Goal: Information Seeking & Learning: Learn about a topic

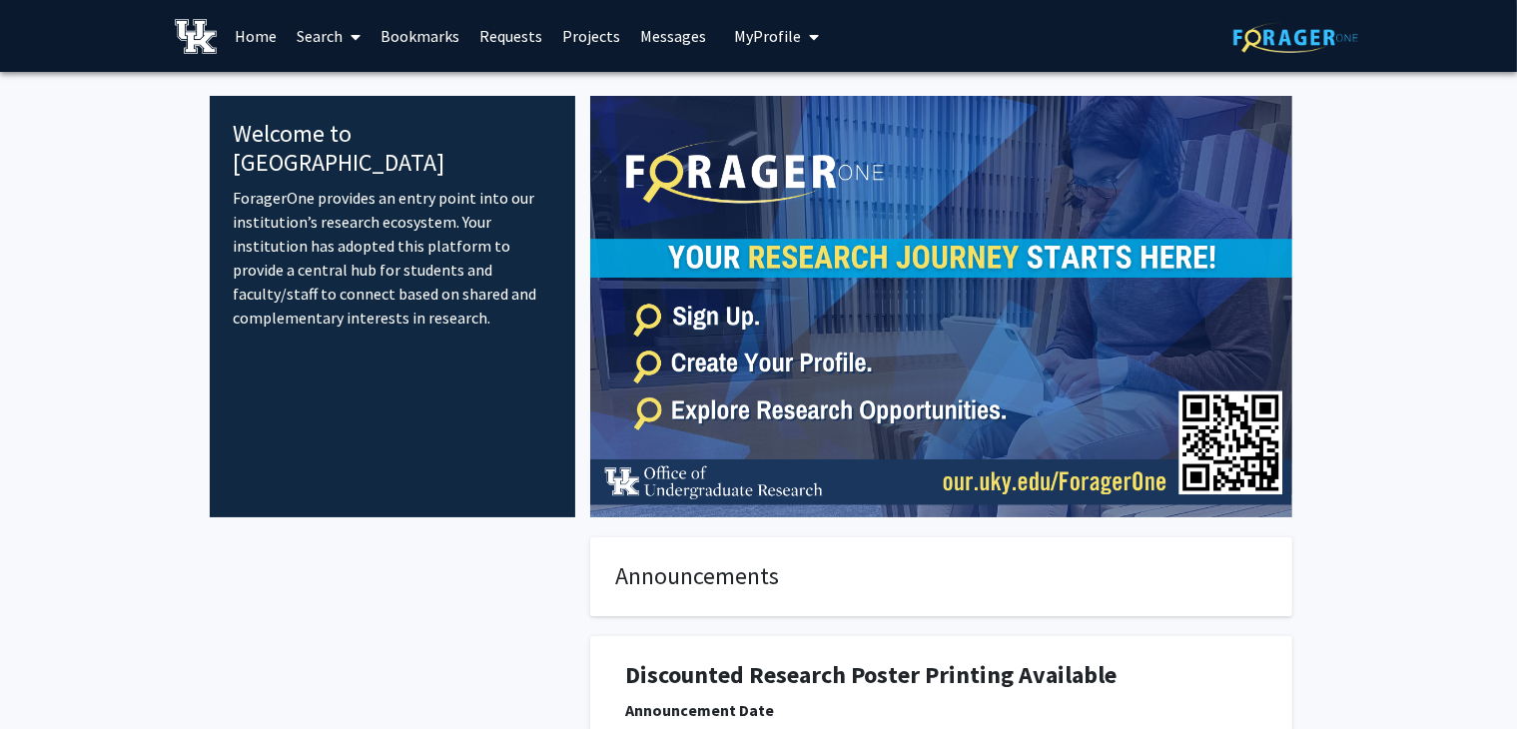
click at [342, 37] on link "Search" at bounding box center [329, 36] width 84 height 70
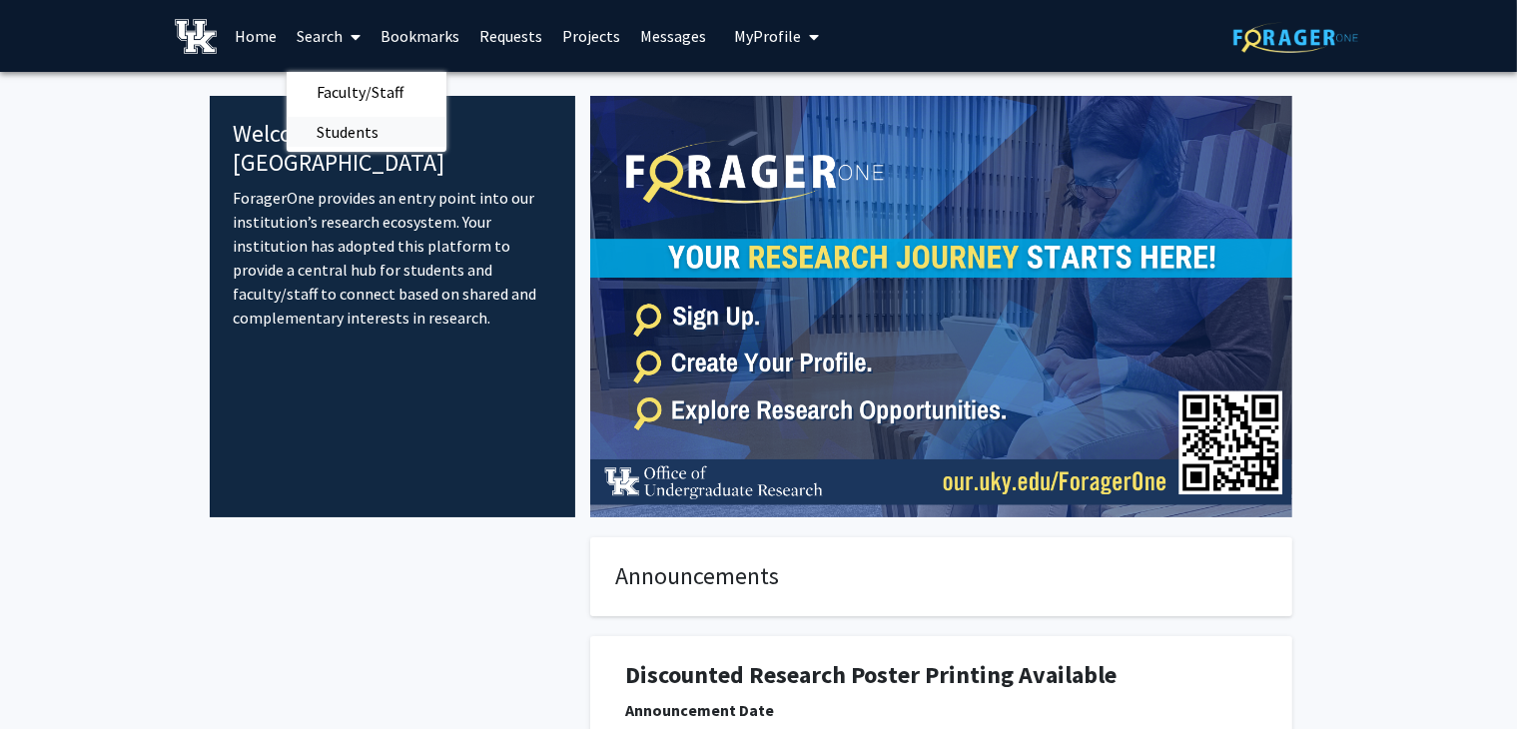
click at [366, 128] on span "Students" at bounding box center [348, 132] width 122 height 40
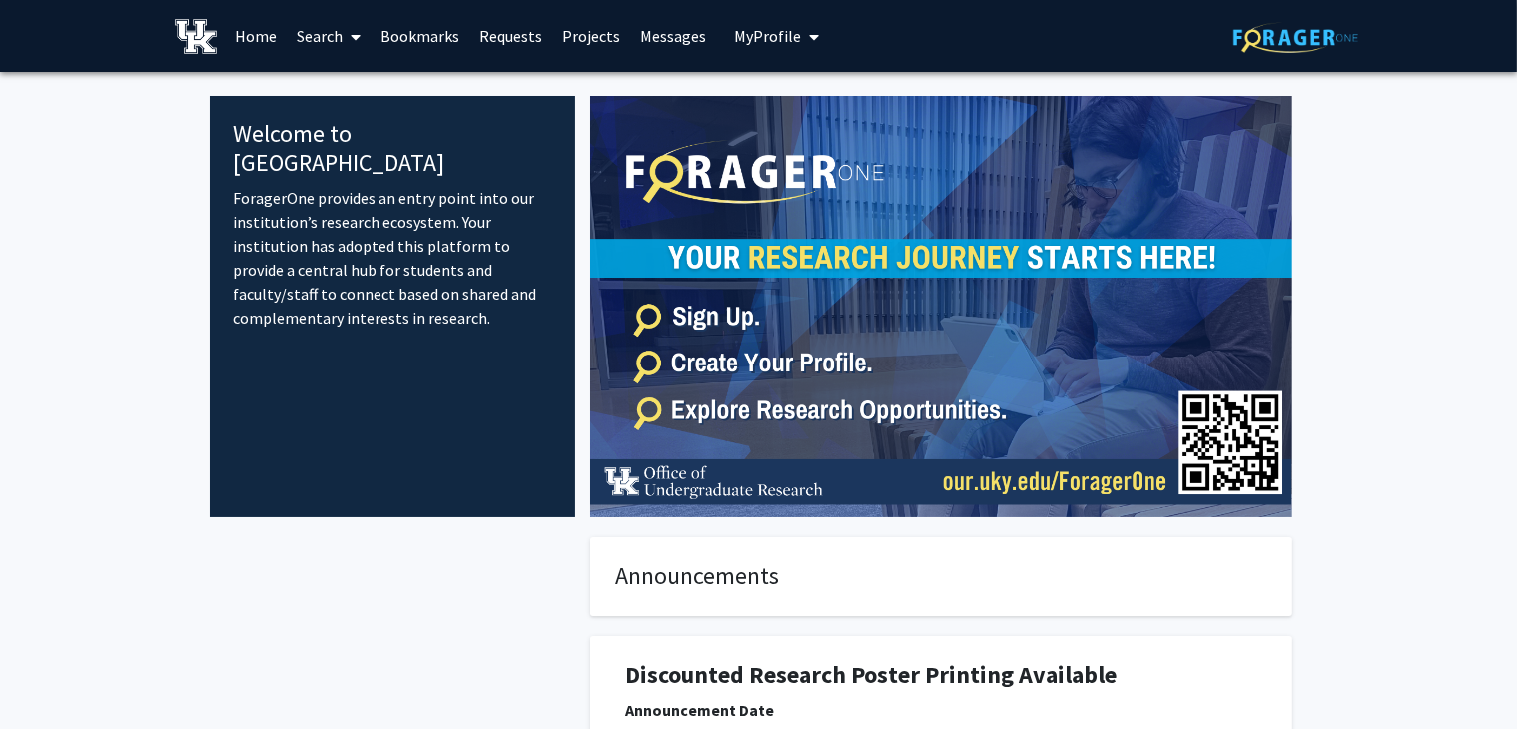
click at [339, 36] on link "Search" at bounding box center [329, 36] width 84 height 70
click at [350, 91] on span "Faculty/Staff" at bounding box center [360, 92] width 147 height 40
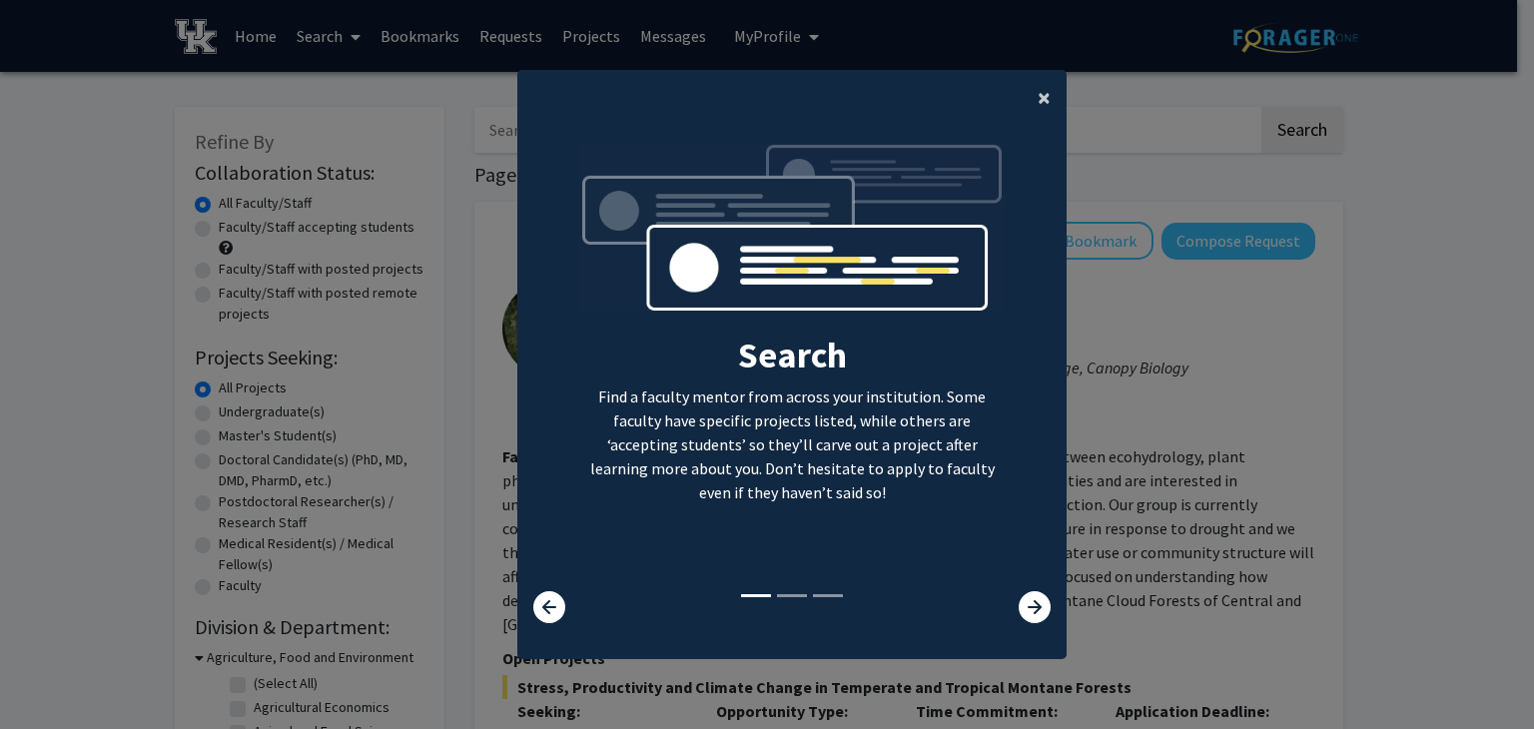
click at [1038, 101] on span "×" at bounding box center [1044, 97] width 13 height 31
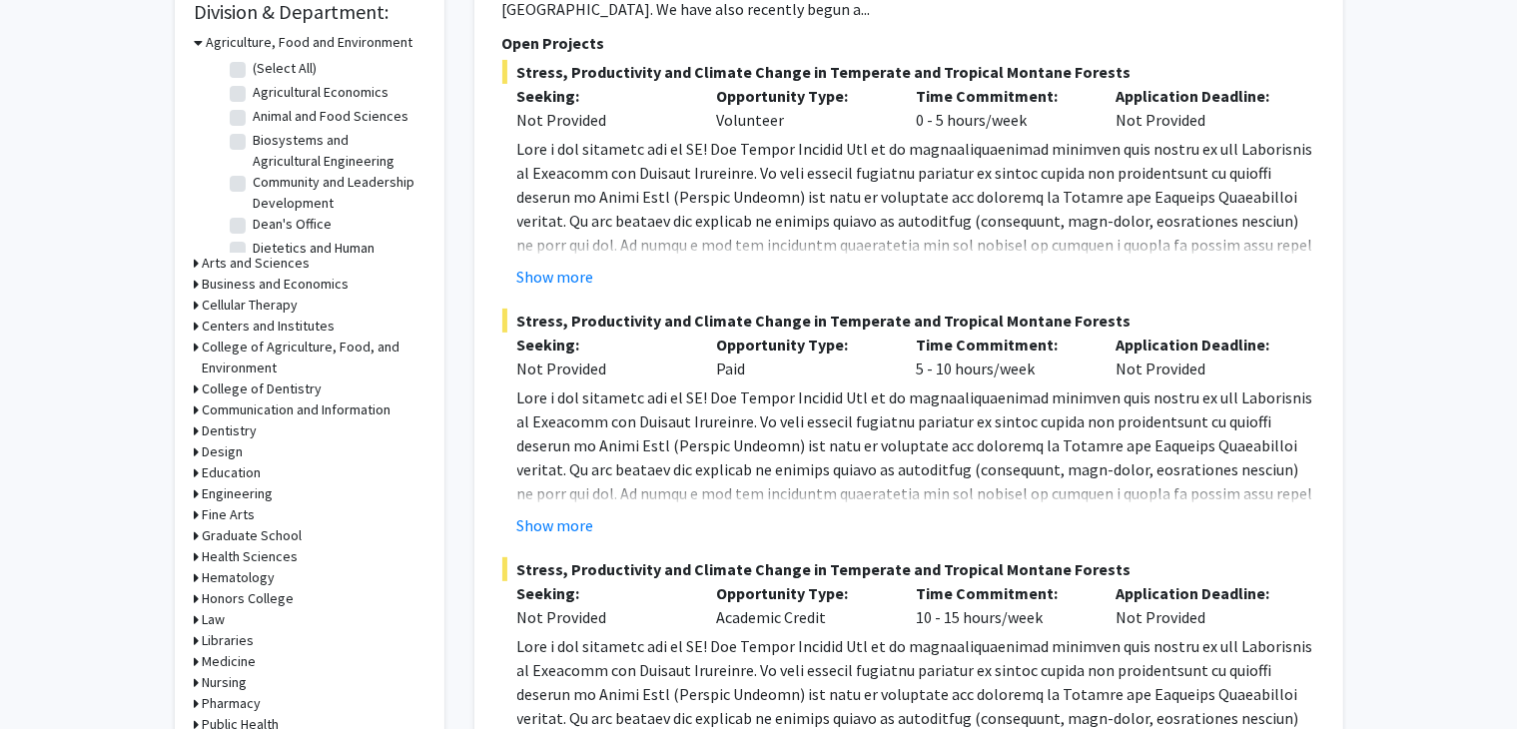
scroll to position [643, 0]
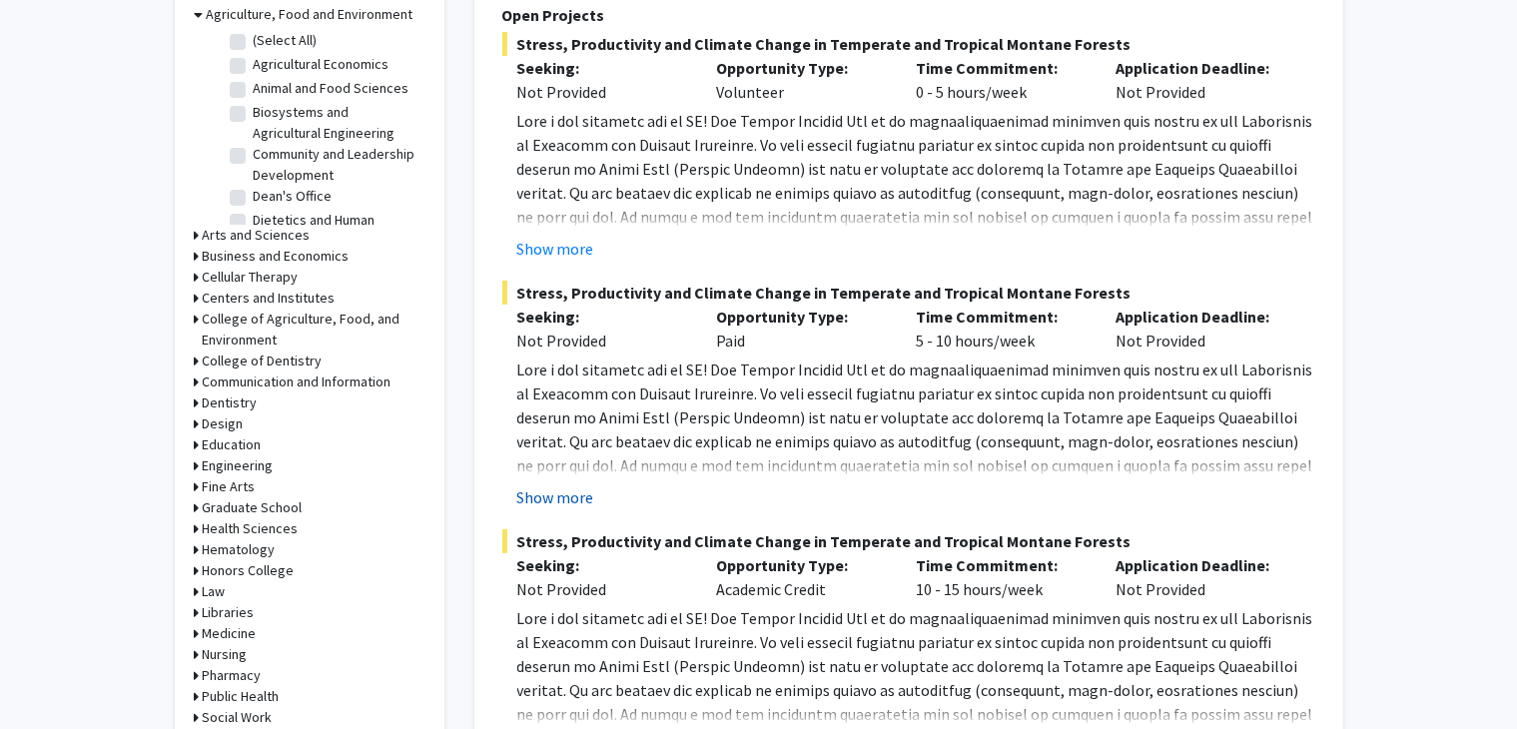
click at [555, 497] on button "Show more" at bounding box center [555, 497] width 77 height 24
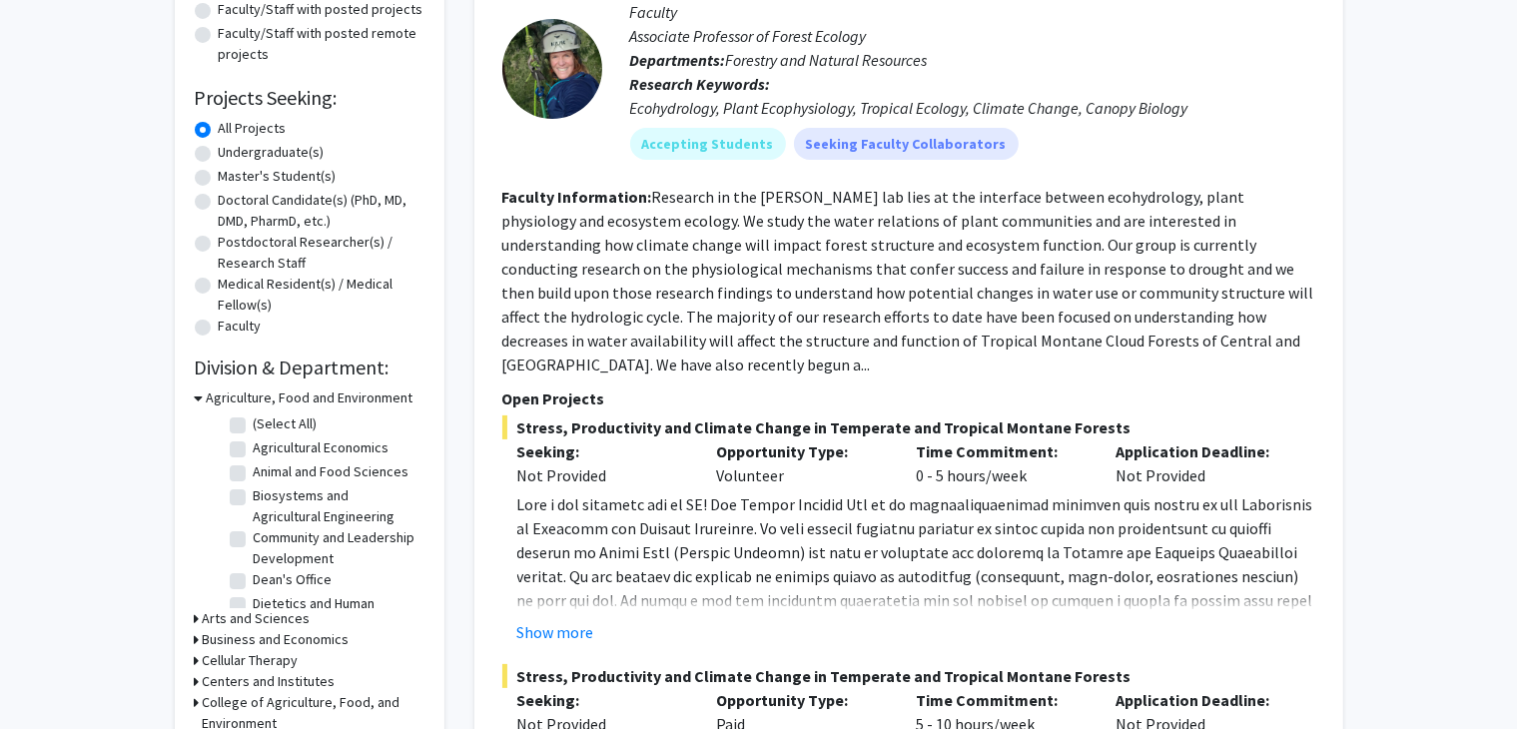
scroll to position [0, 0]
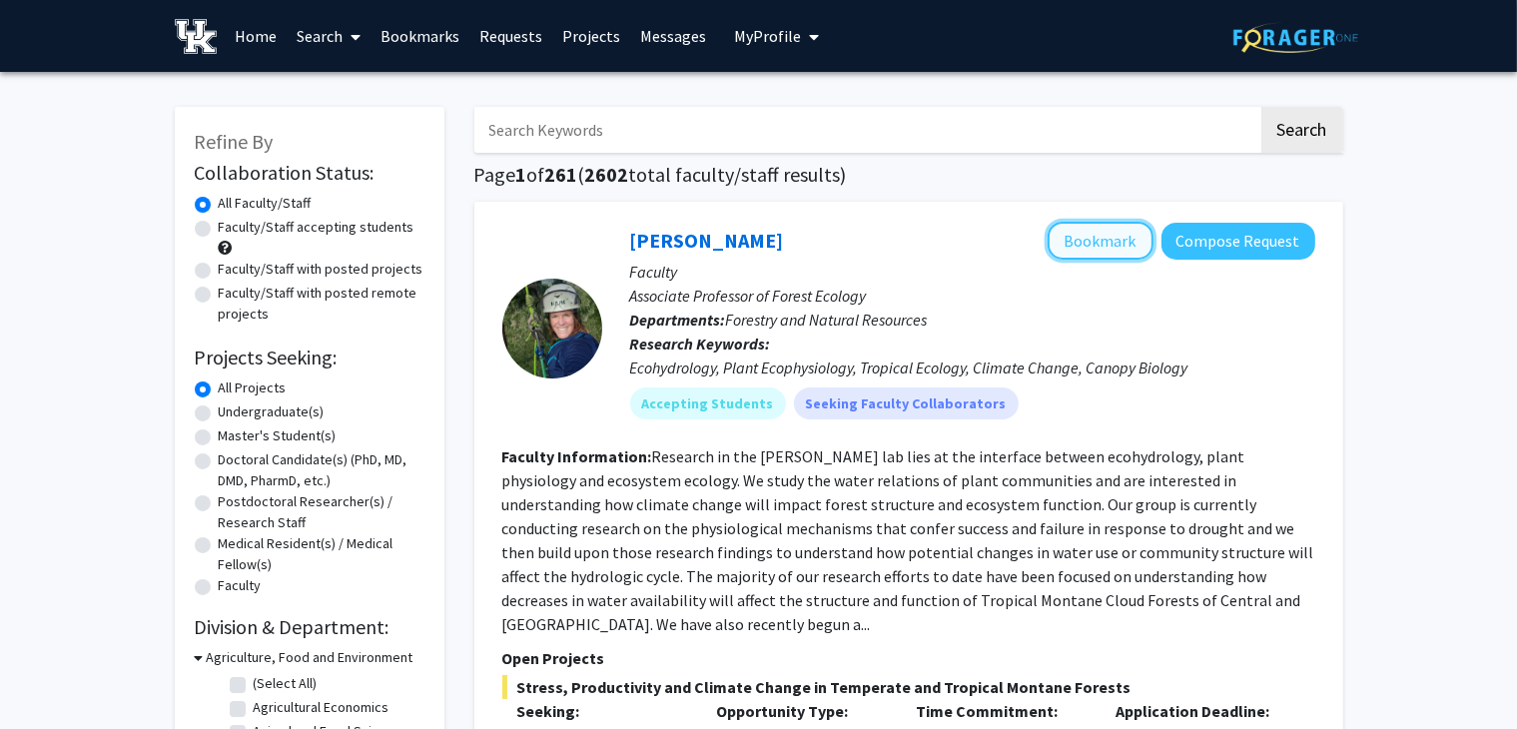
click at [1111, 245] on button "Bookmark" at bounding box center [1101, 241] width 106 height 38
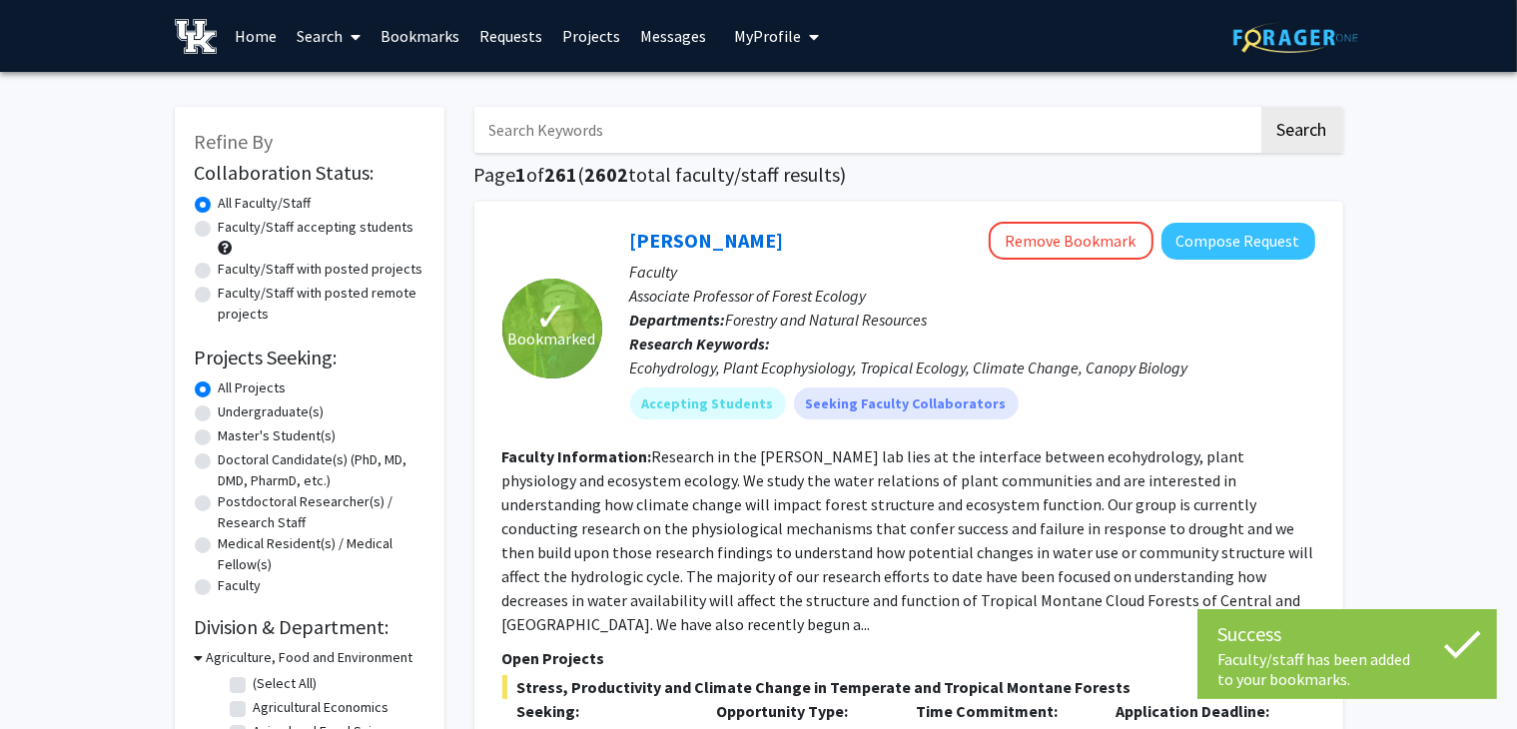
click at [591, 129] on input "Search Keywords" at bounding box center [866, 130] width 784 height 46
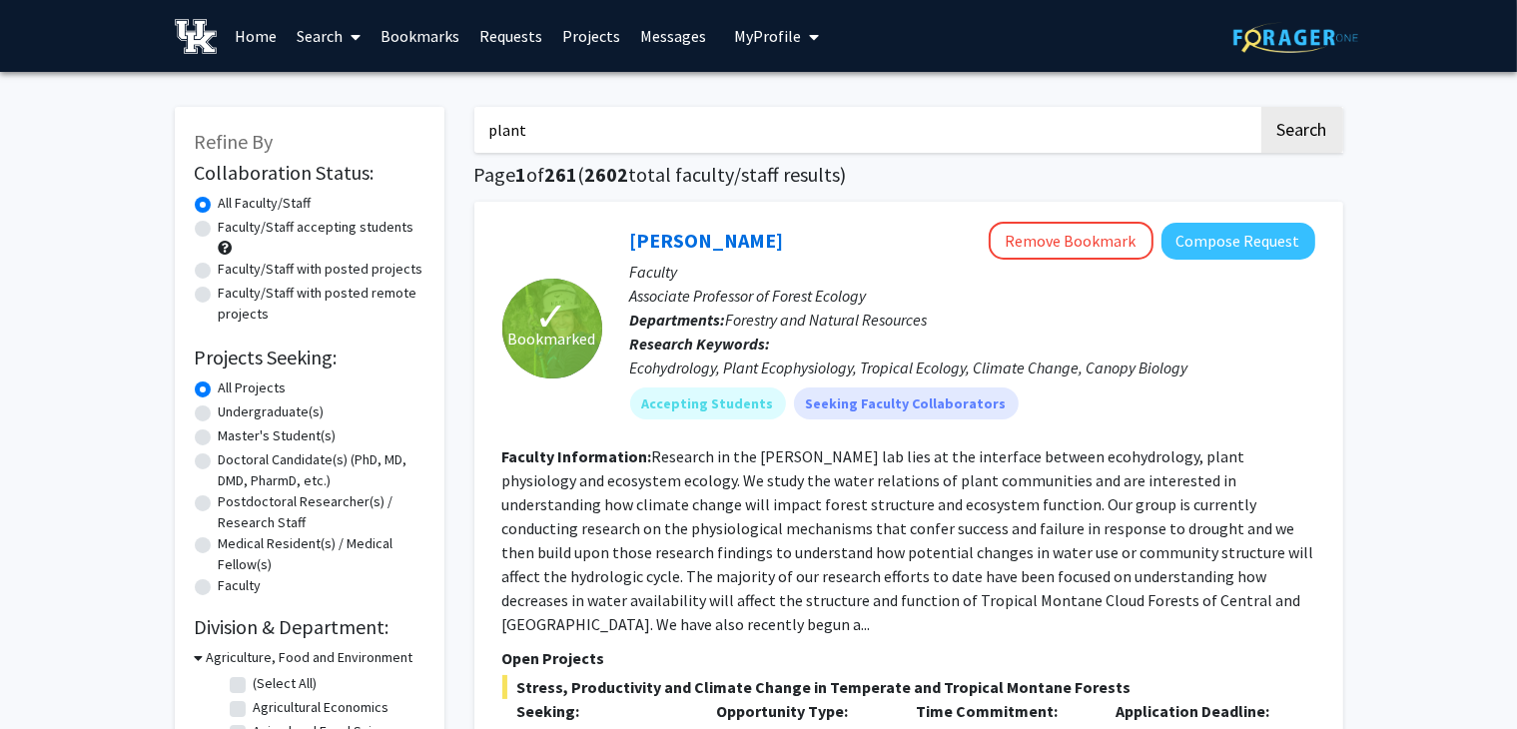
type input "plant"
click at [1262, 107] on button "Search" at bounding box center [1303, 130] width 82 height 46
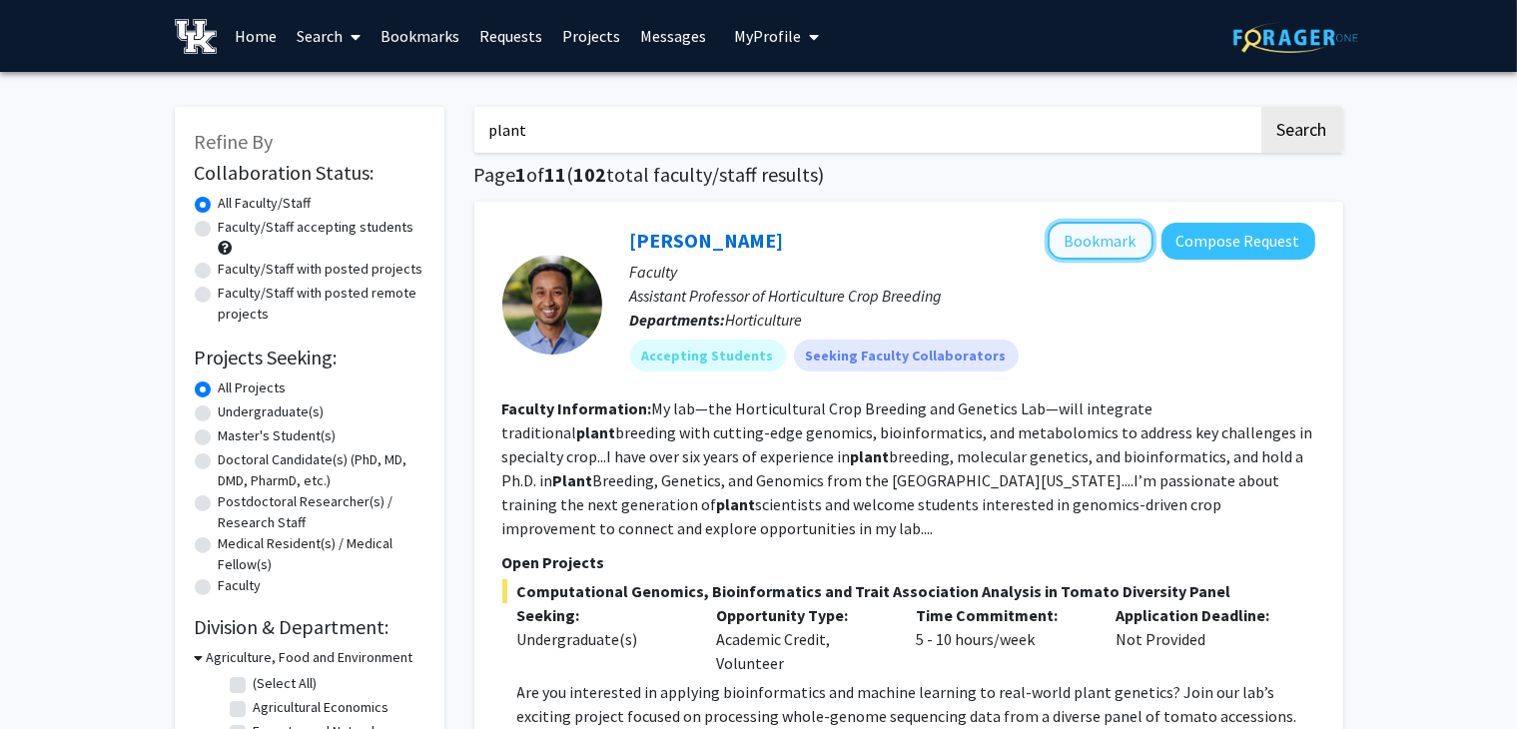
click at [1069, 250] on button "Bookmark" at bounding box center [1101, 241] width 106 height 38
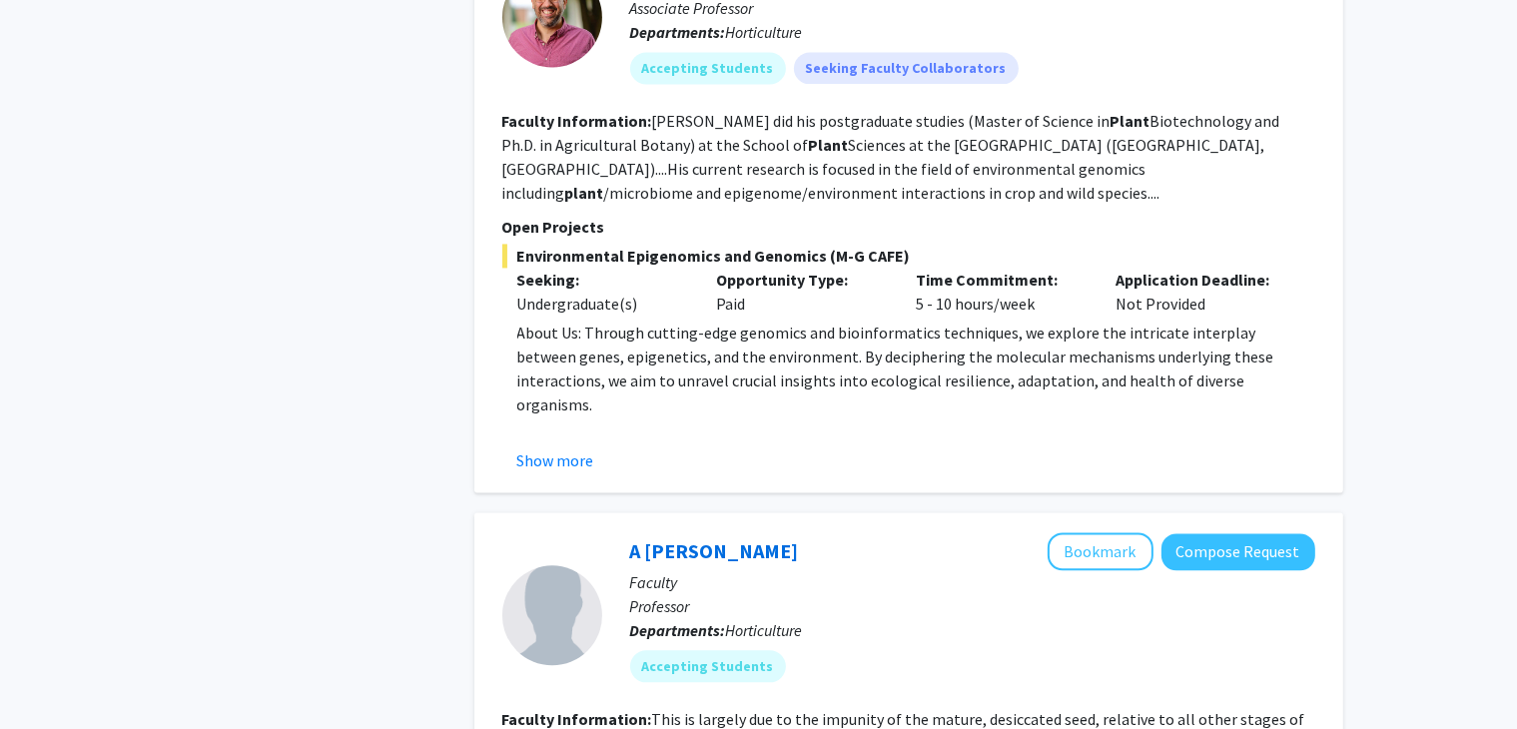
scroll to position [4196, 0]
click at [574, 447] on button "Show more" at bounding box center [555, 459] width 77 height 24
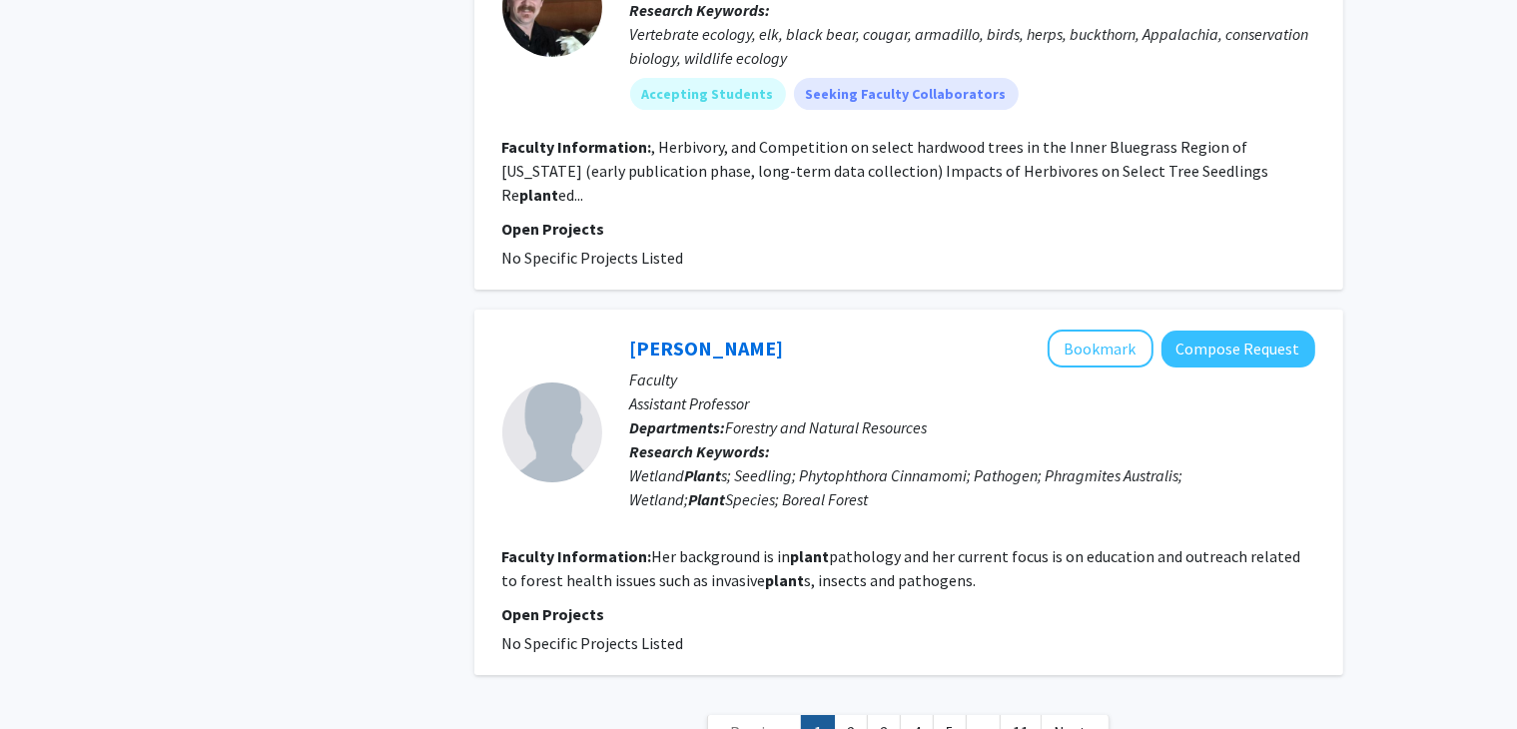
scroll to position [6893, 0]
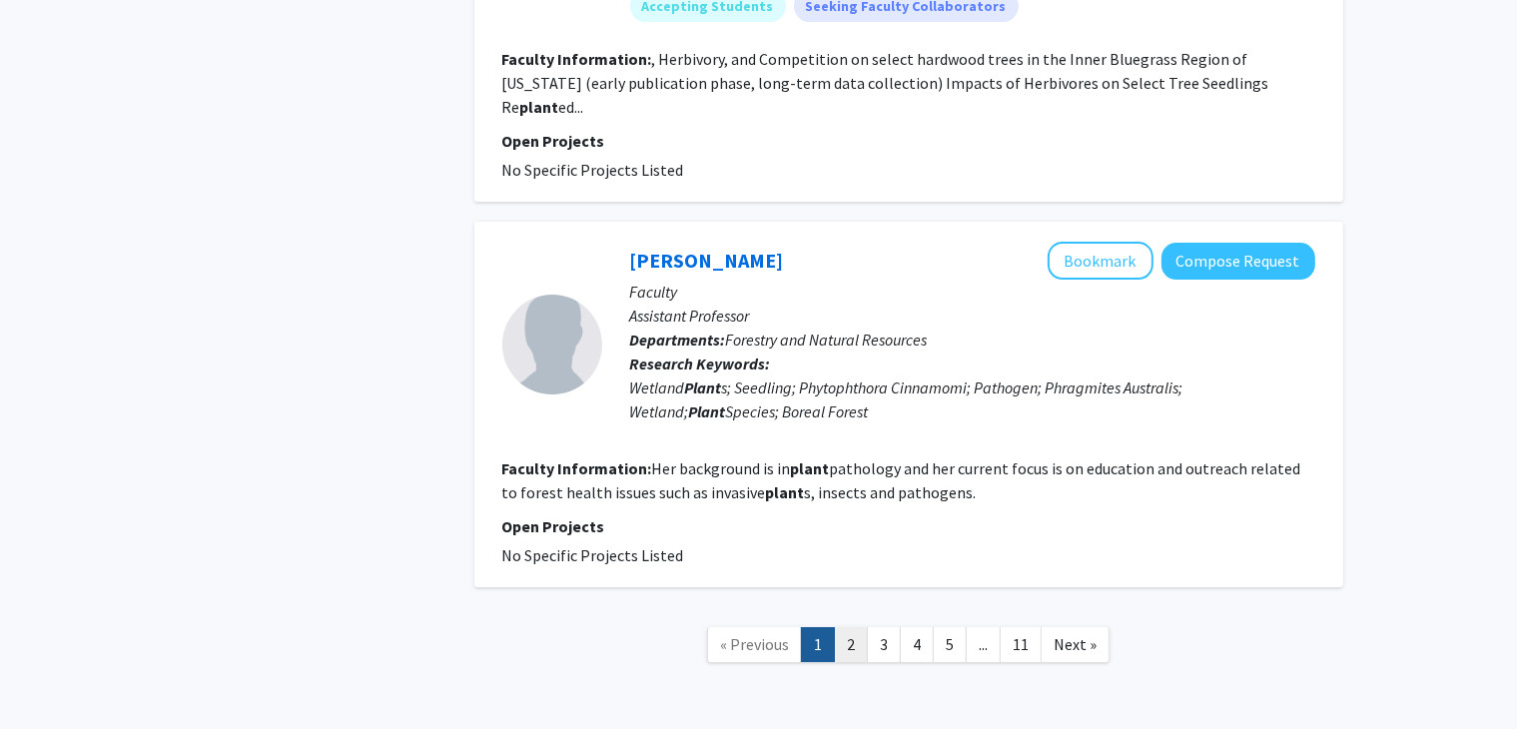
click at [849, 627] on link "2" at bounding box center [851, 644] width 34 height 35
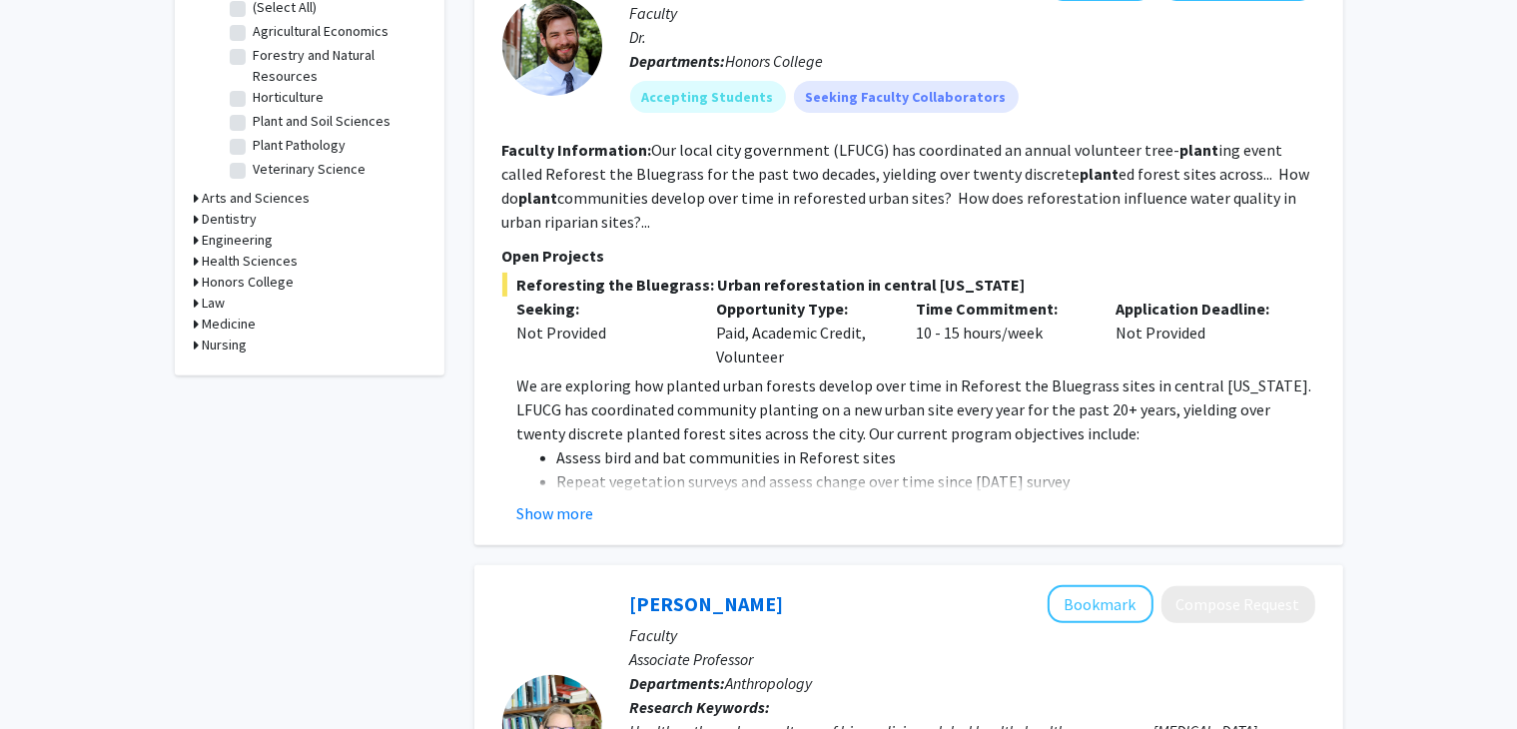
scroll to position [699, 0]
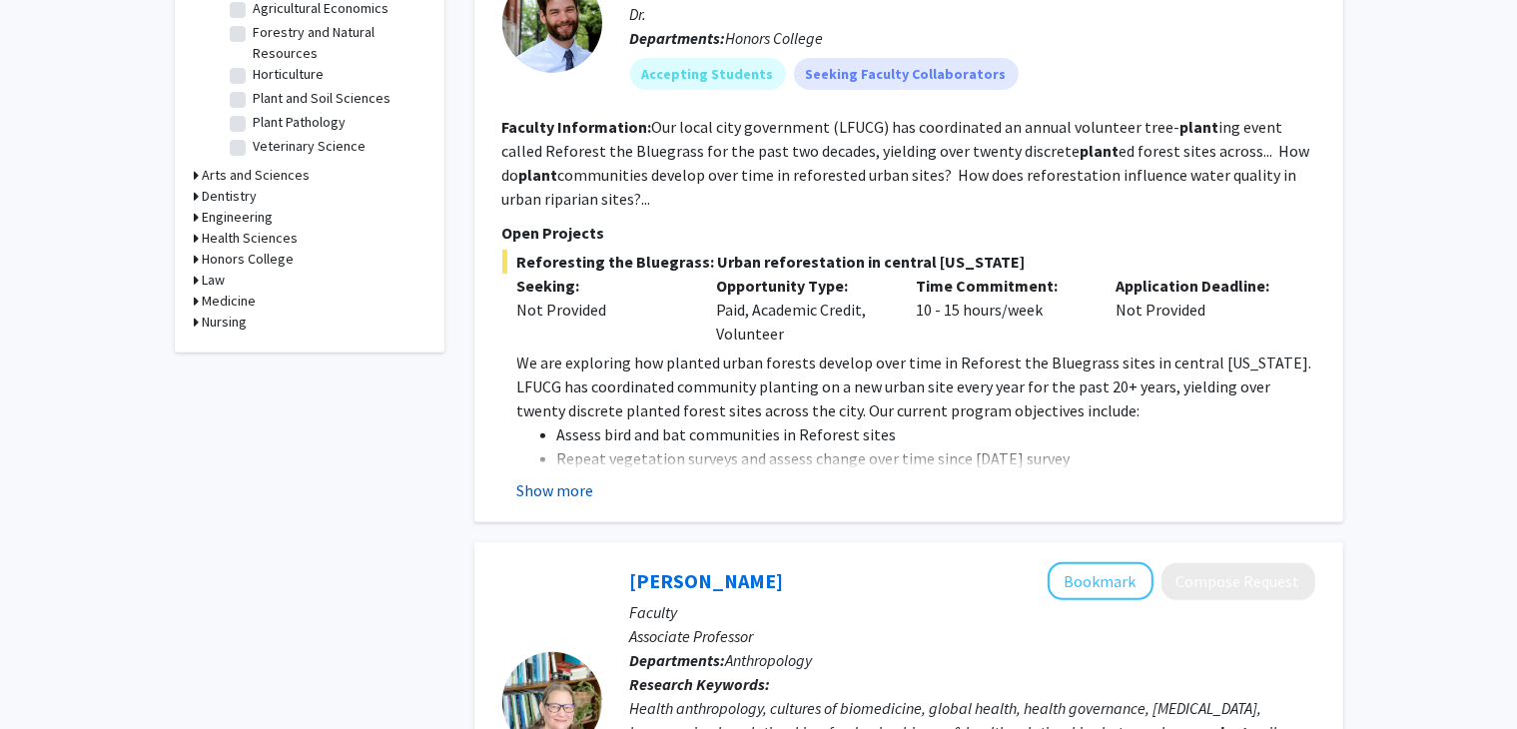
click at [568, 480] on button "Show more" at bounding box center [555, 490] width 77 height 24
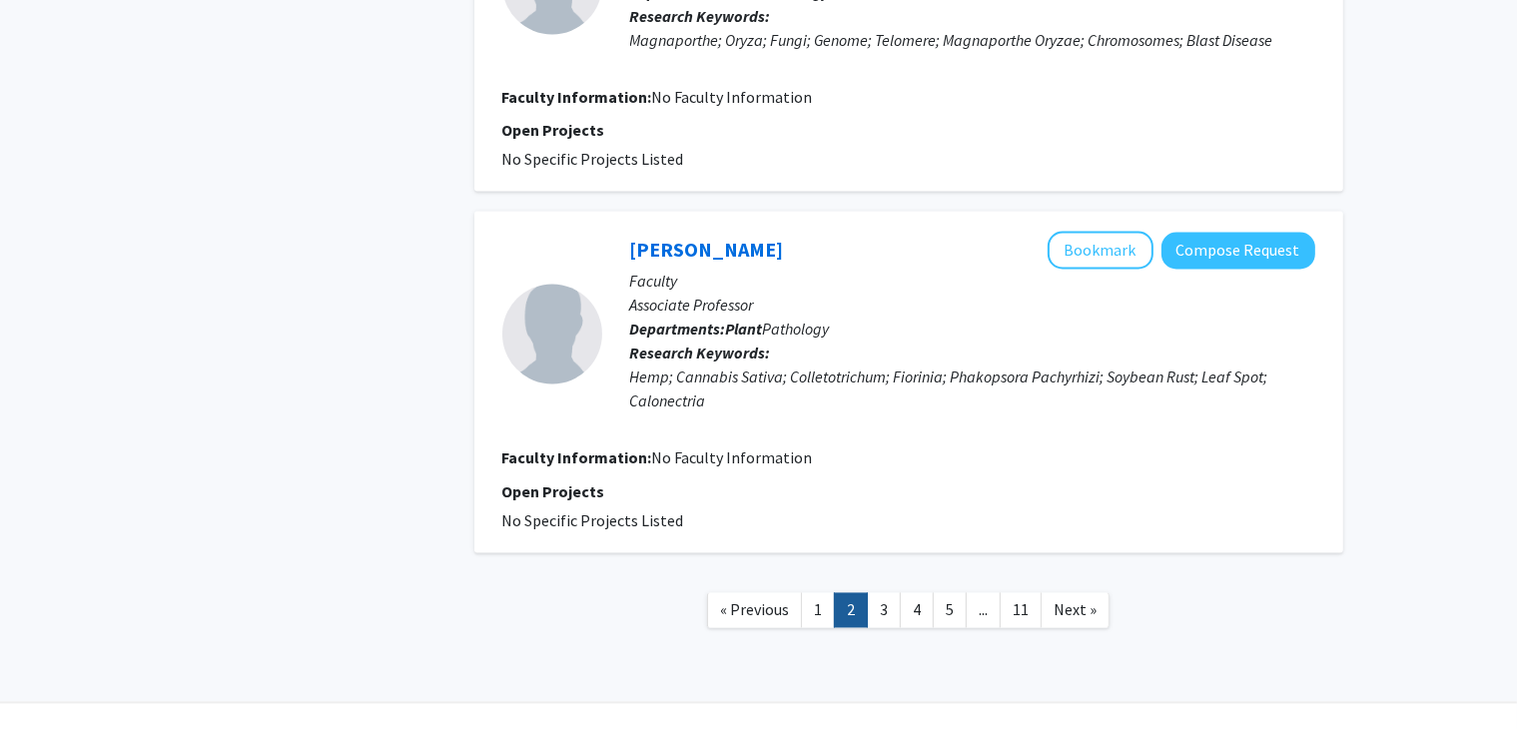
scroll to position [3696, 0]
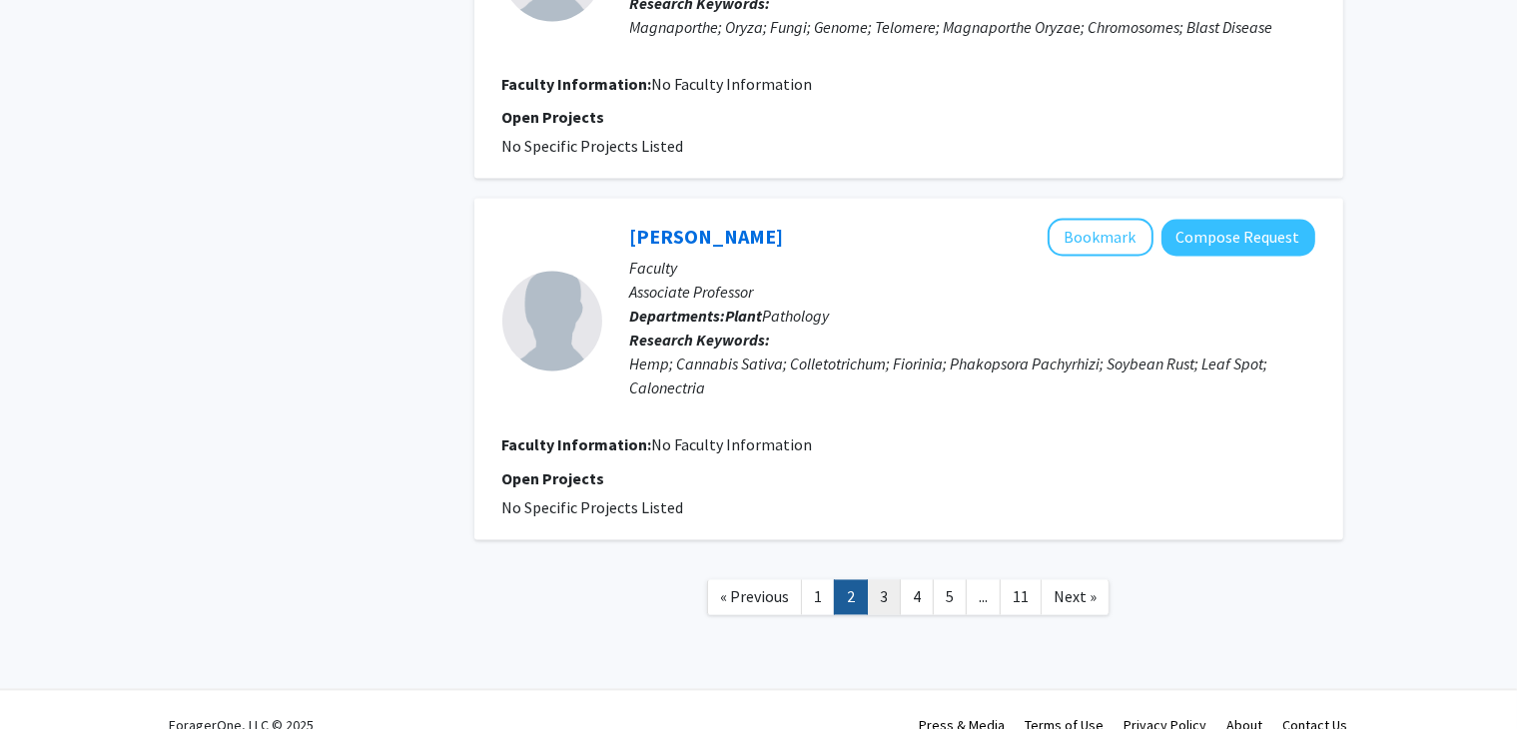
click at [886, 580] on link "3" at bounding box center [884, 597] width 34 height 35
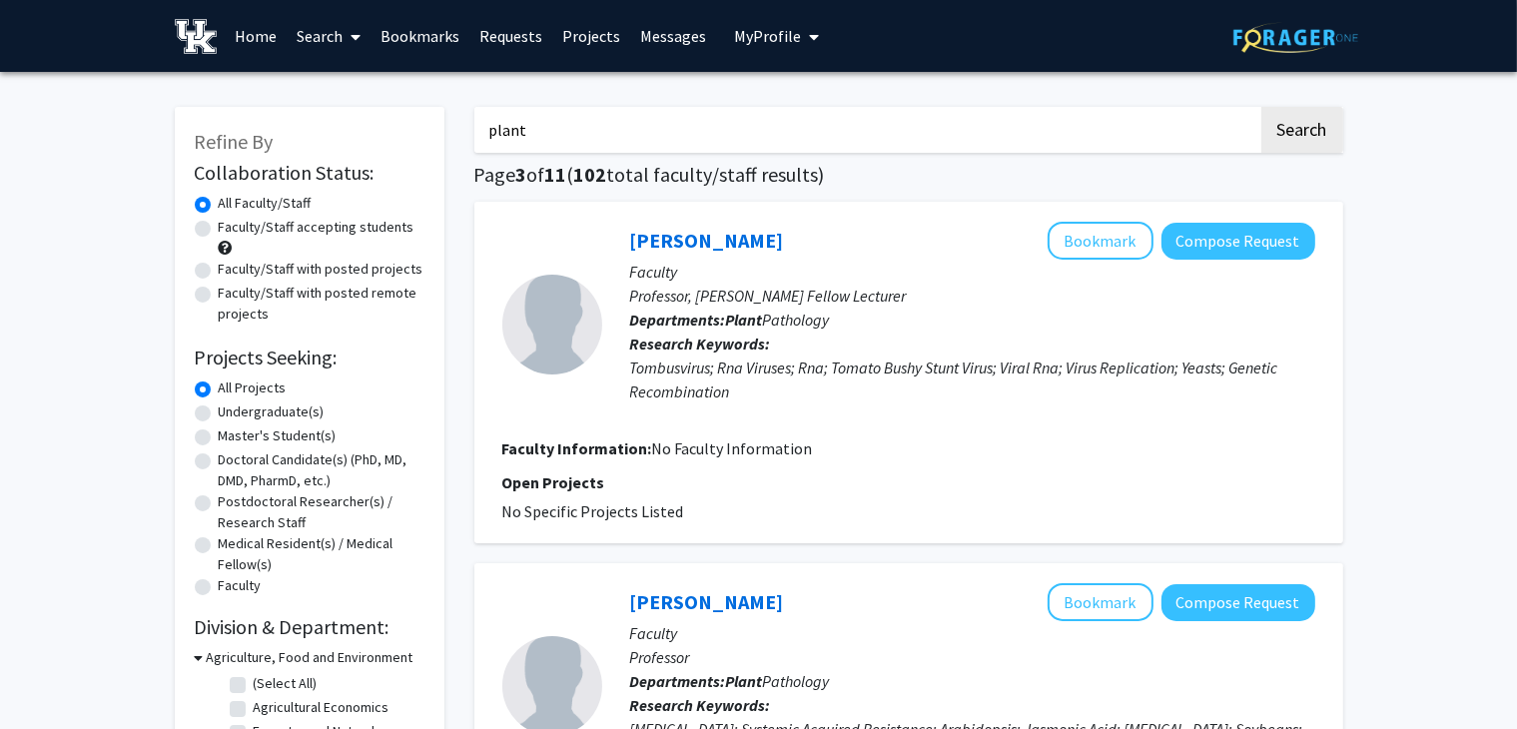
click at [285, 413] on label "Undergraduate(s)" at bounding box center [272, 412] width 106 height 21
click at [232, 413] on input "Undergraduate(s)" at bounding box center [225, 408] width 13 height 13
radio input "true"
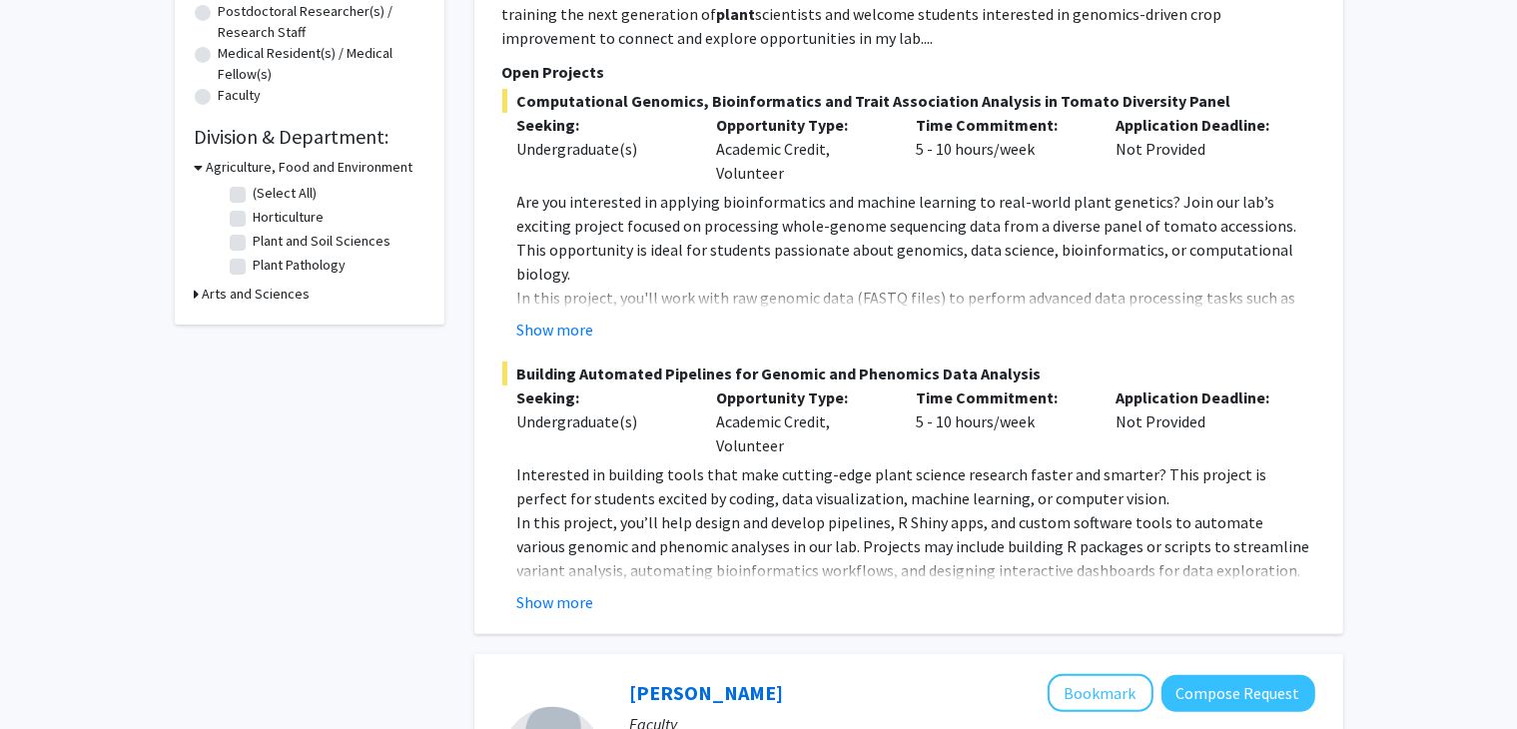
scroll to position [499, 0]
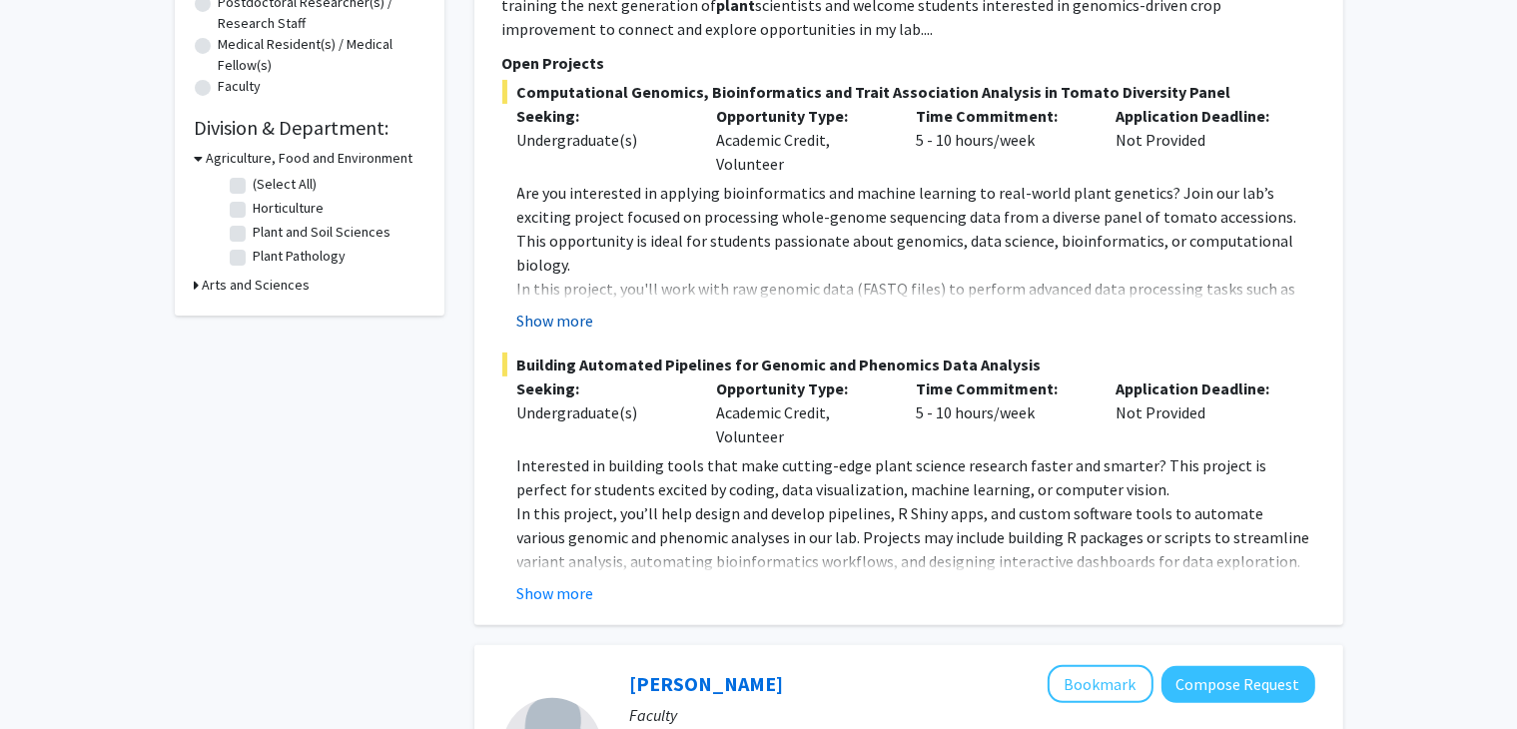
click at [563, 309] on button "Show more" at bounding box center [555, 321] width 77 height 24
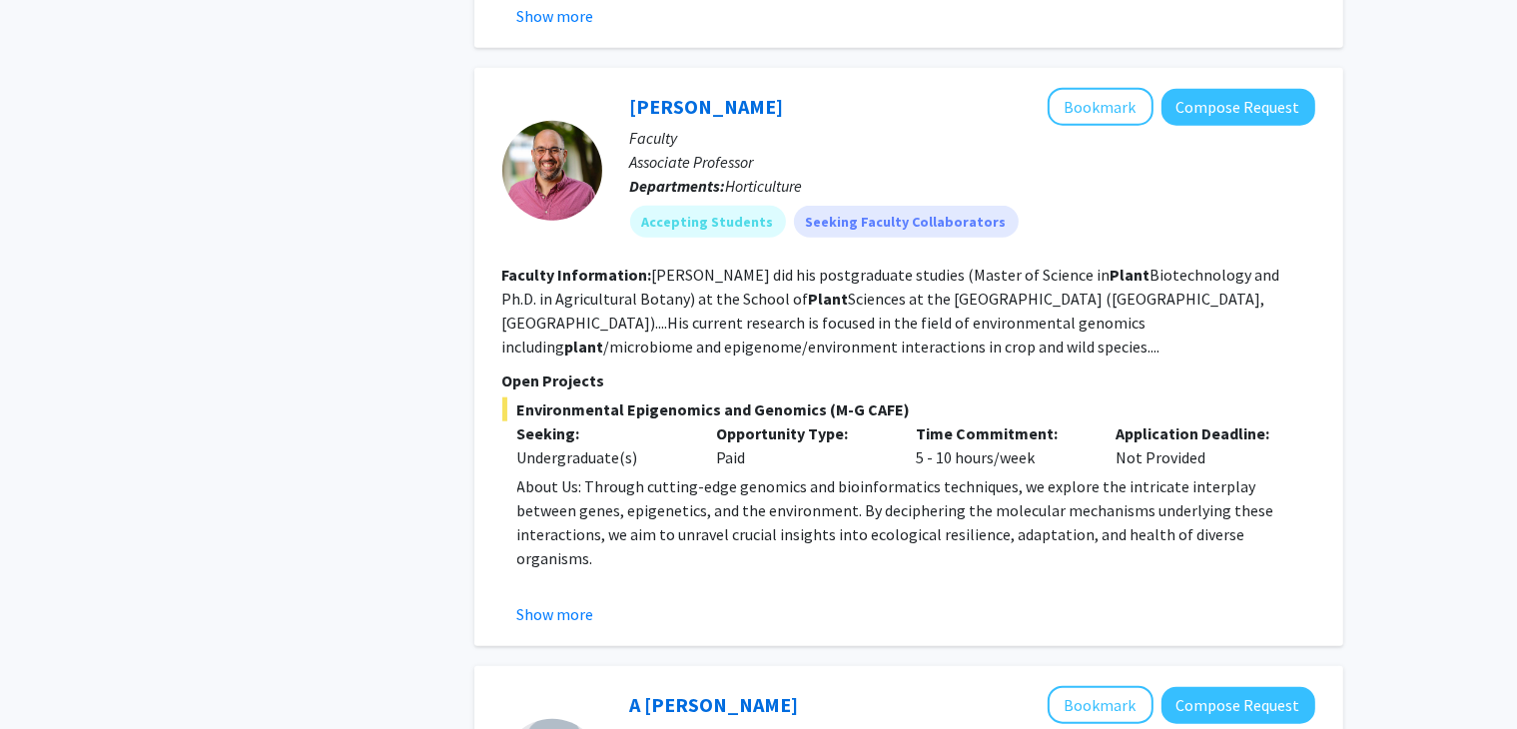
scroll to position [1998, 0]
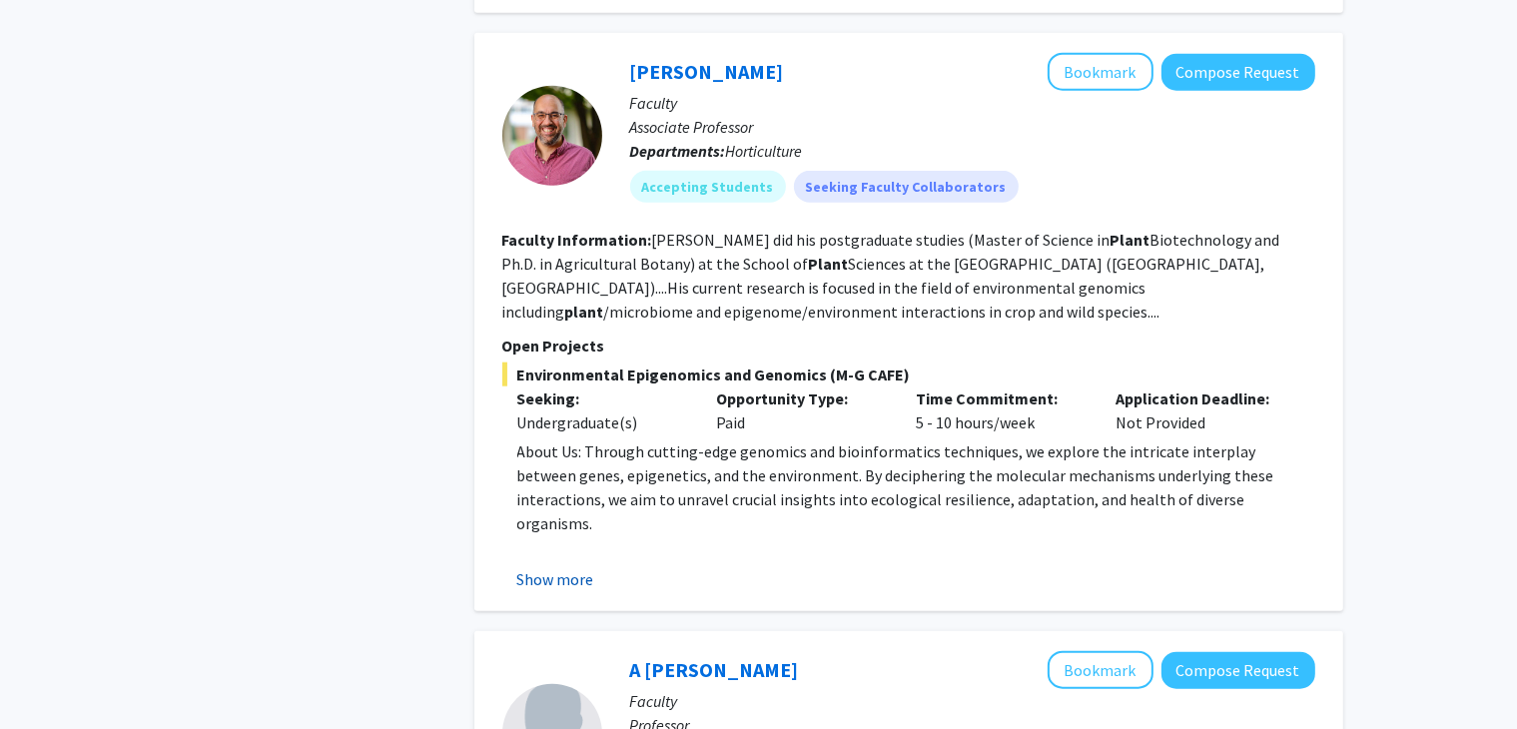
click at [555, 567] on button "Show more" at bounding box center [555, 579] width 77 height 24
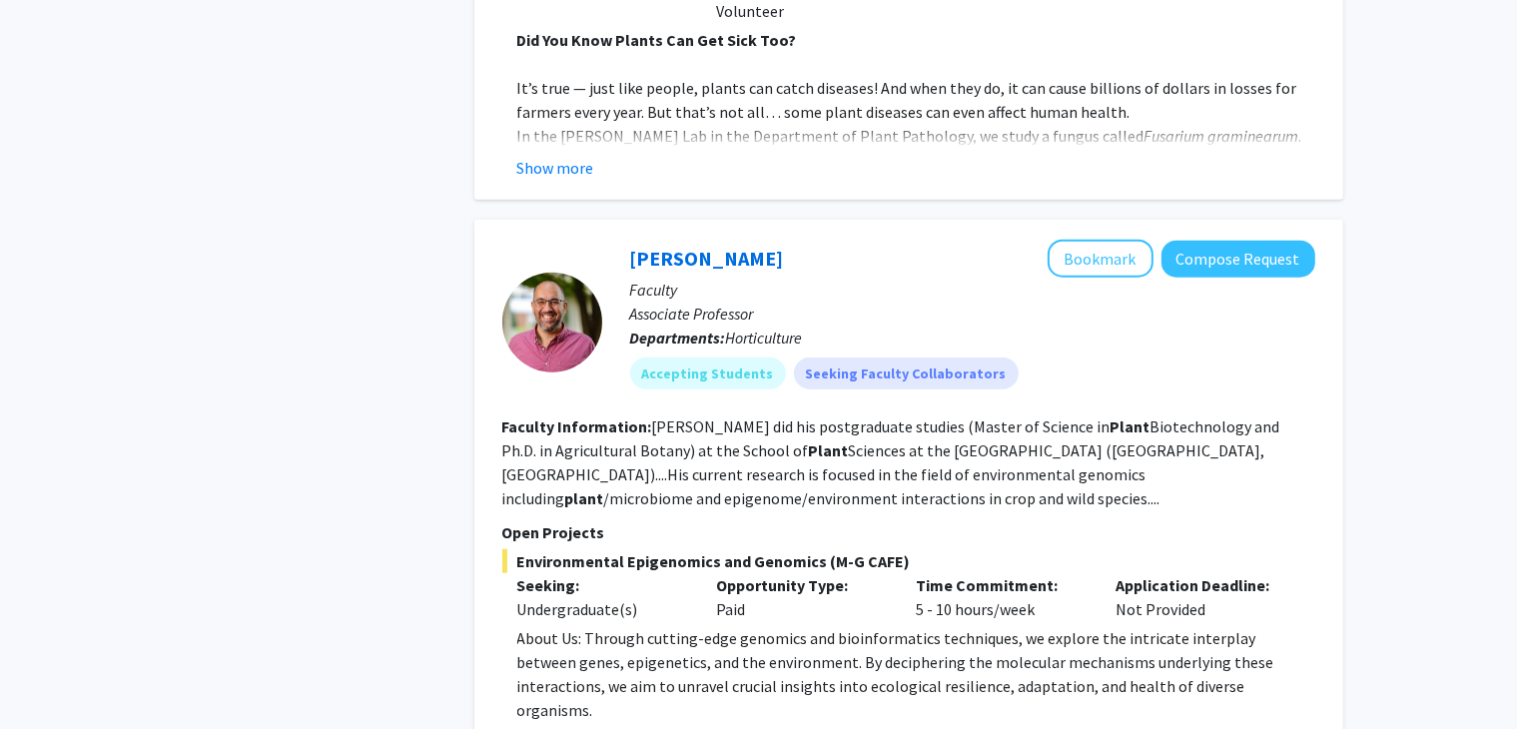
scroll to position [1798, 0]
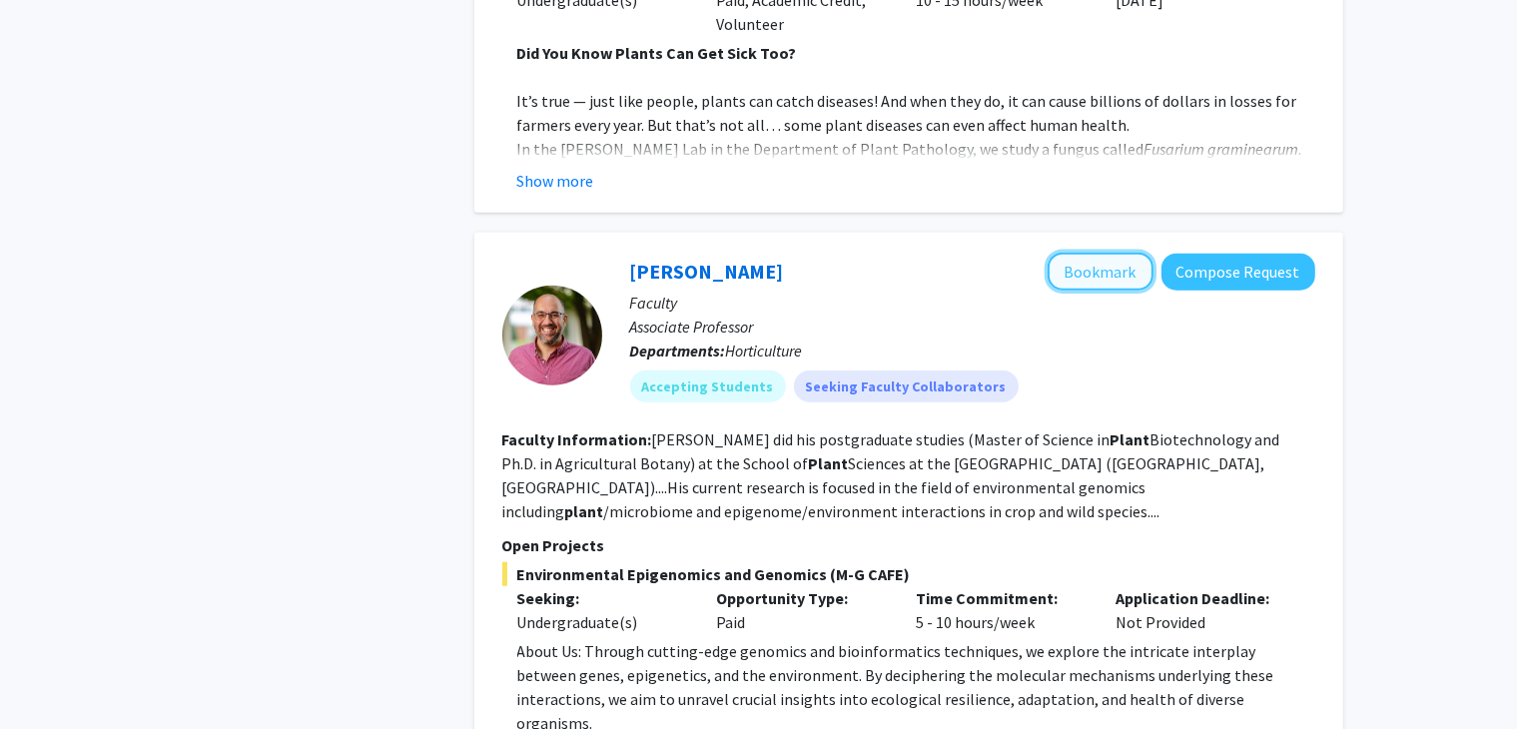
click at [1080, 253] on button "Bookmark" at bounding box center [1101, 272] width 106 height 38
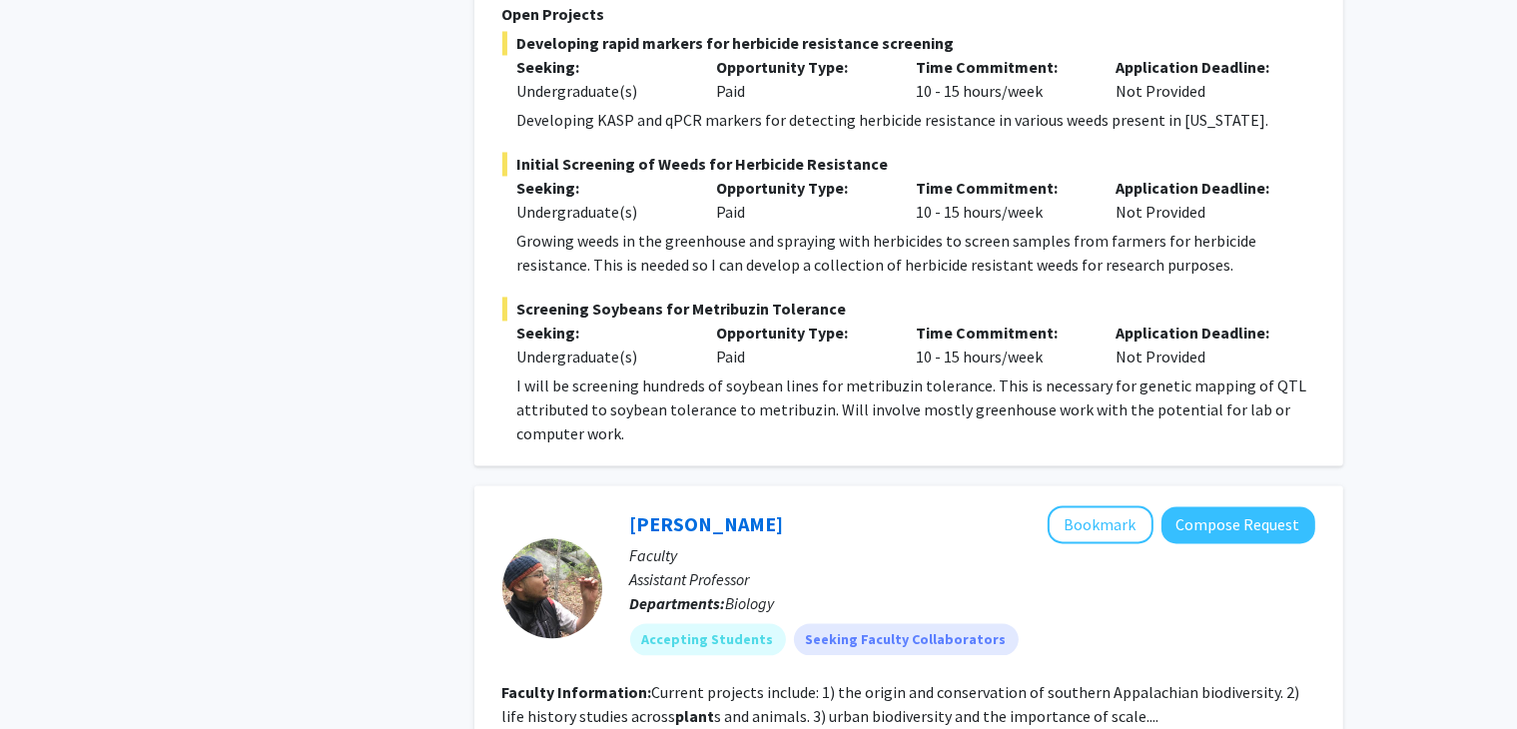
scroll to position [4395, 0]
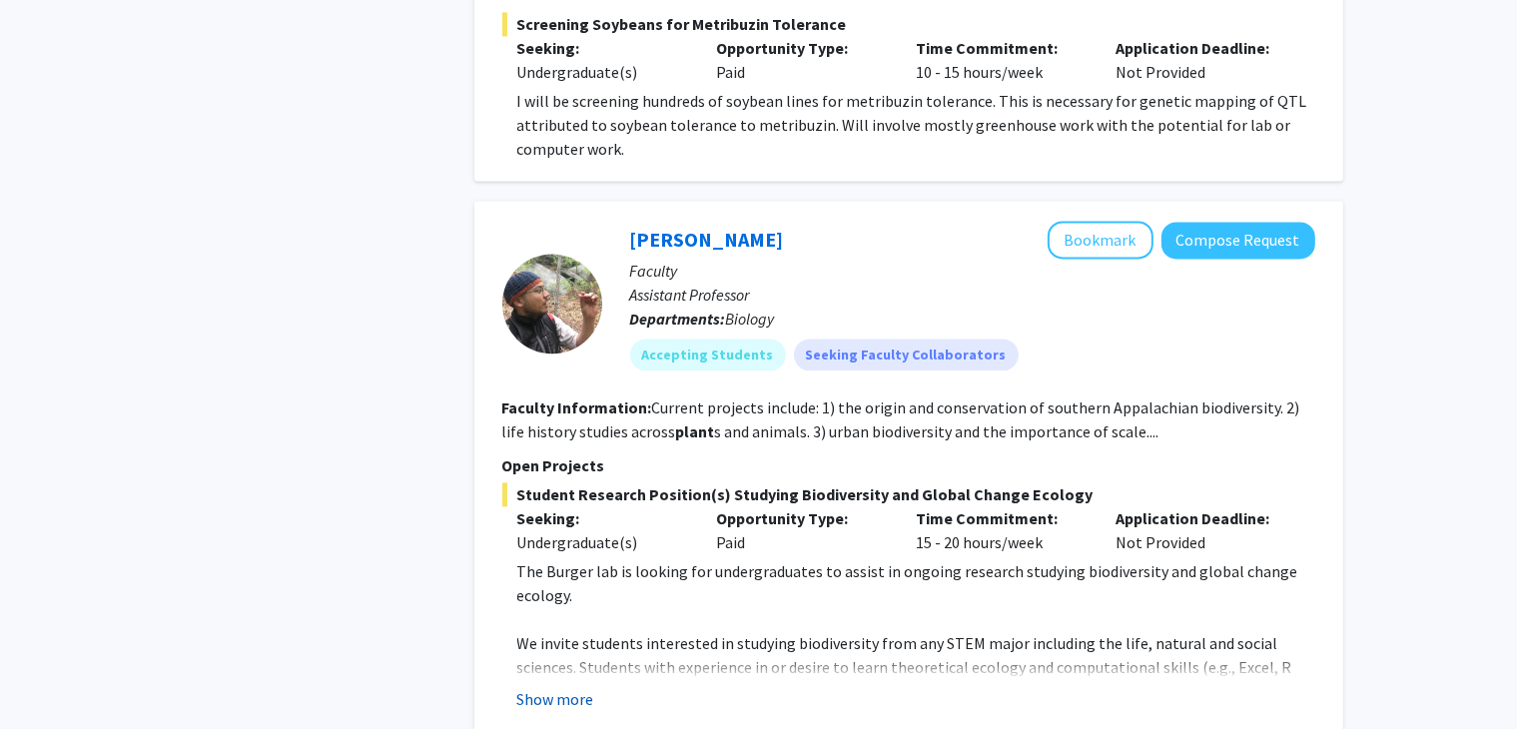
click at [555, 687] on button "Show more" at bounding box center [555, 699] width 77 height 24
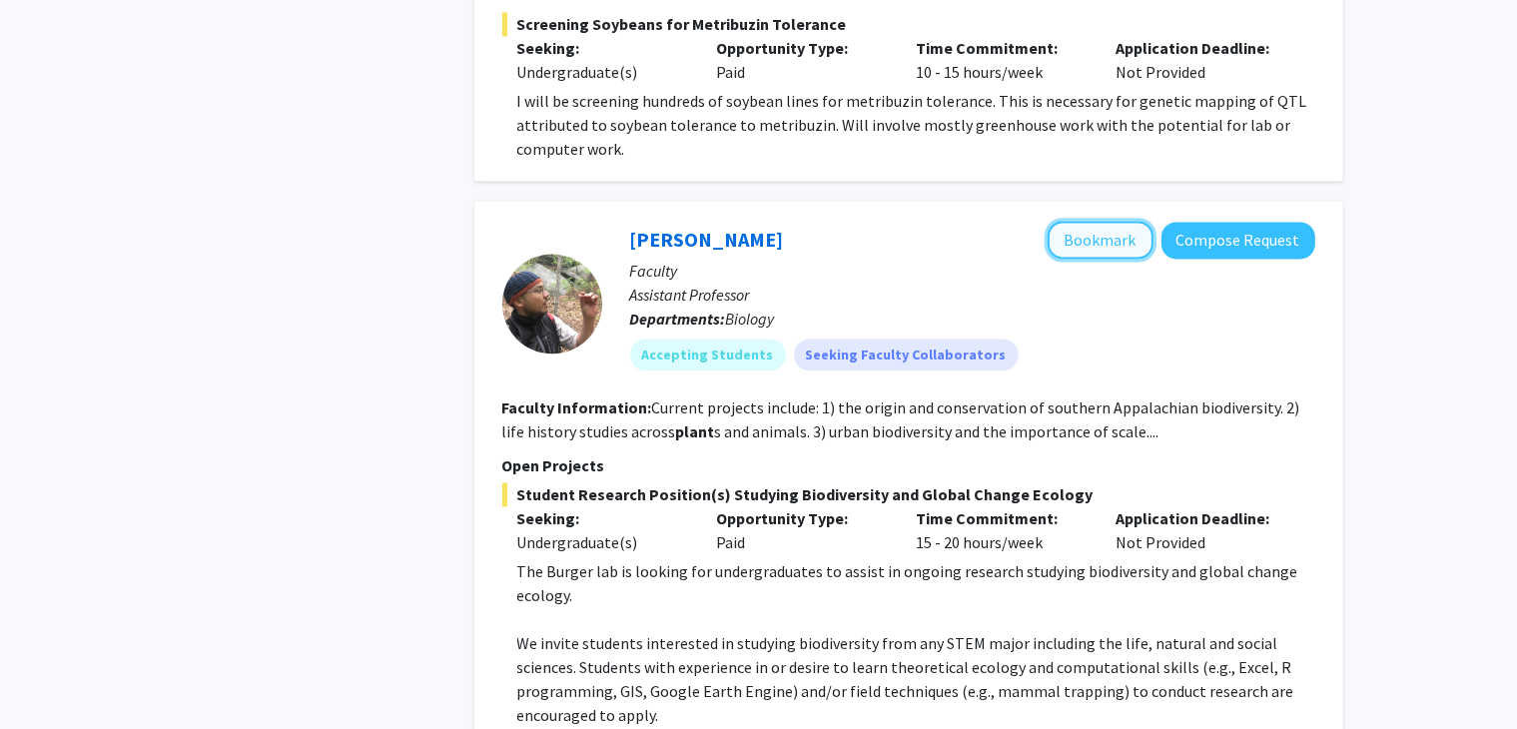
click at [1095, 221] on button "Bookmark" at bounding box center [1101, 240] width 106 height 38
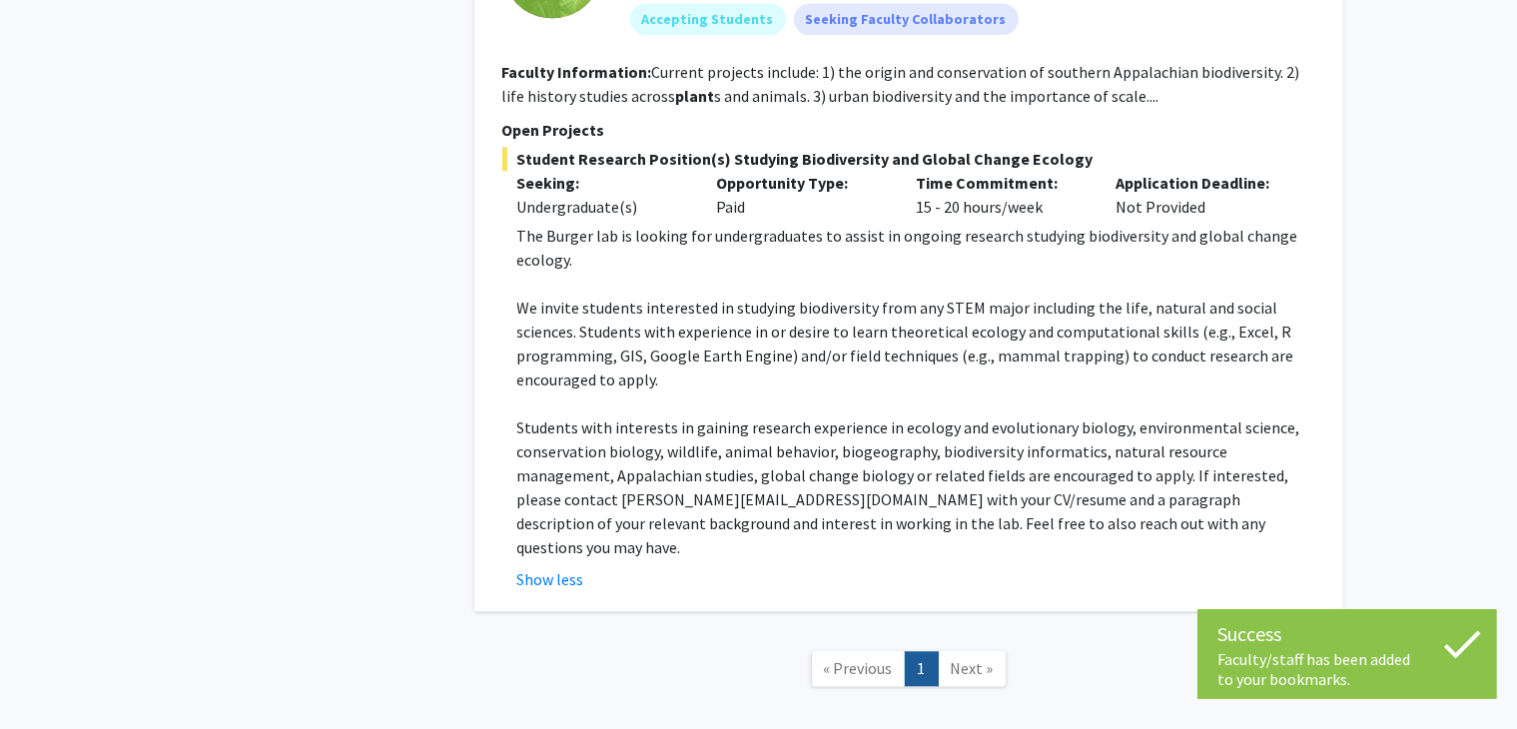
scroll to position [4734, 0]
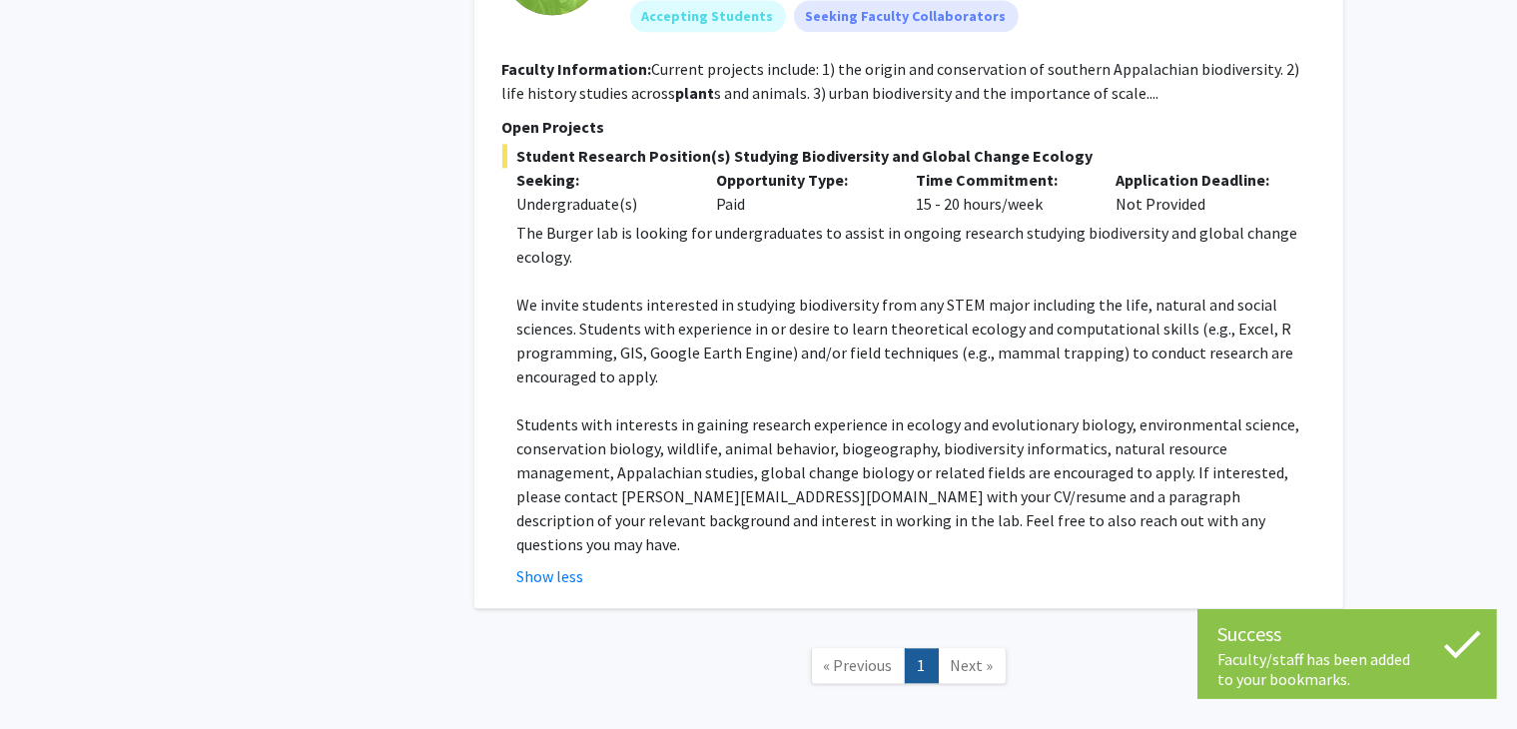
click at [970, 655] on span "Next »" at bounding box center [972, 665] width 43 height 20
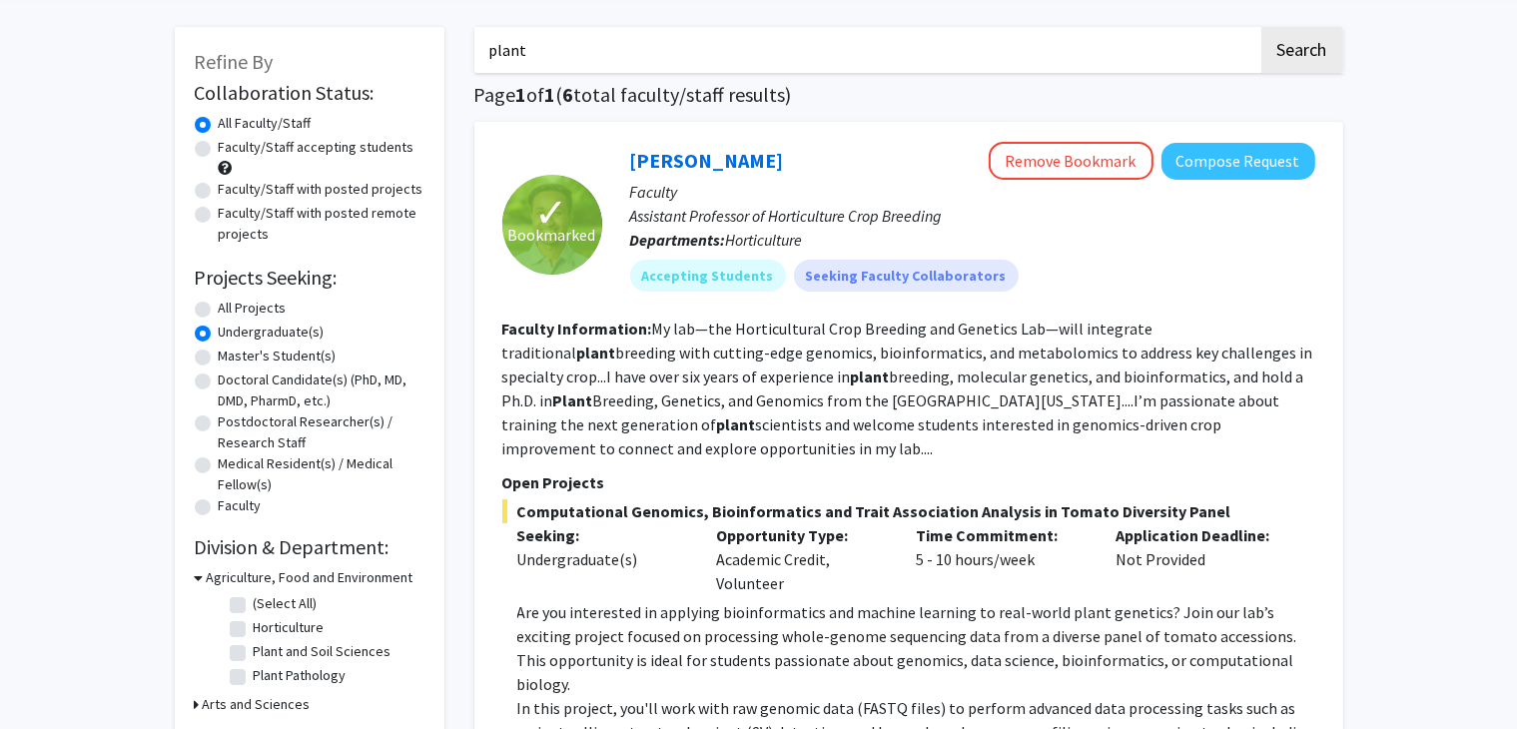
scroll to position [0, 0]
